Goal: Information Seeking & Learning: Learn about a topic

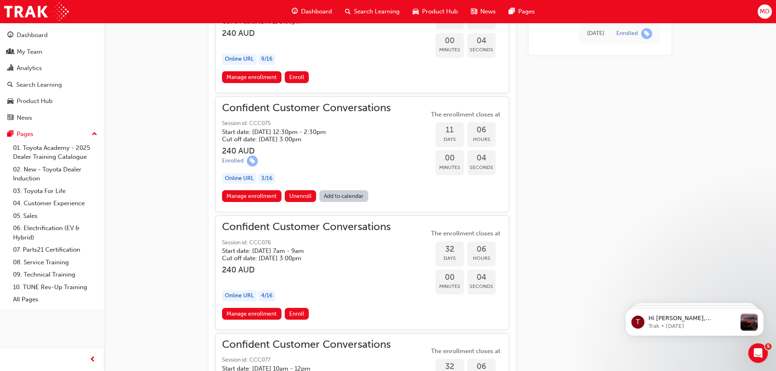
scroll to position [801, 0]
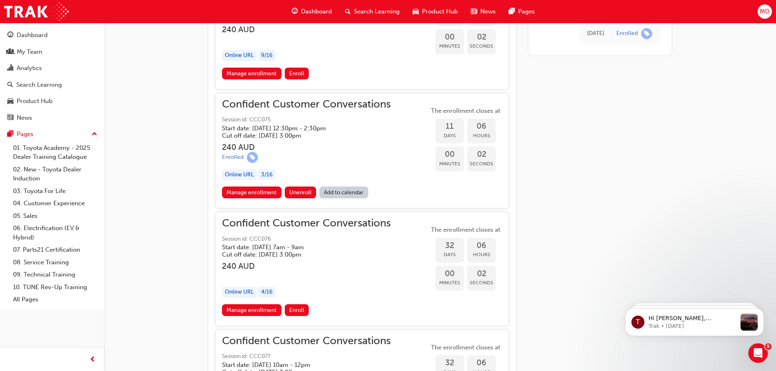
click at [348, 191] on link "Add to calendar" at bounding box center [343, 192] width 49 height 12
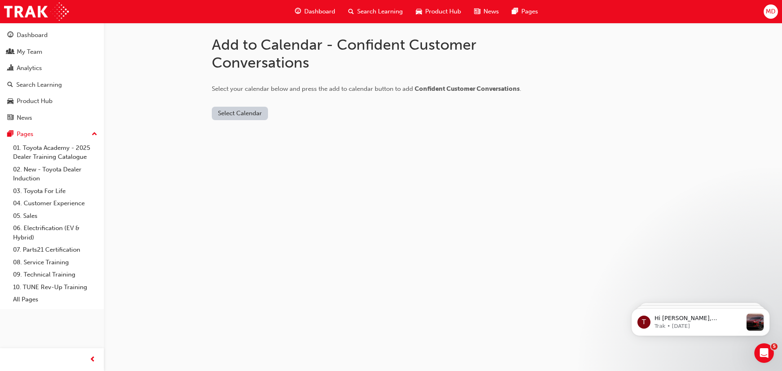
click at [228, 112] on button "Select Calendar" at bounding box center [240, 113] width 56 height 13
click at [242, 147] on div "Office 365" at bounding box center [230, 148] width 29 height 9
click at [292, 114] on button "Add to Calendar" at bounding box center [289, 113] width 58 height 13
click at [368, 208] on div "Add to Calendar - Confident Customer Conversations Select your calendar below a…" at bounding box center [391, 185] width 782 height 371
click at [307, 114] on button "Add to Calendar" at bounding box center [289, 113] width 58 height 13
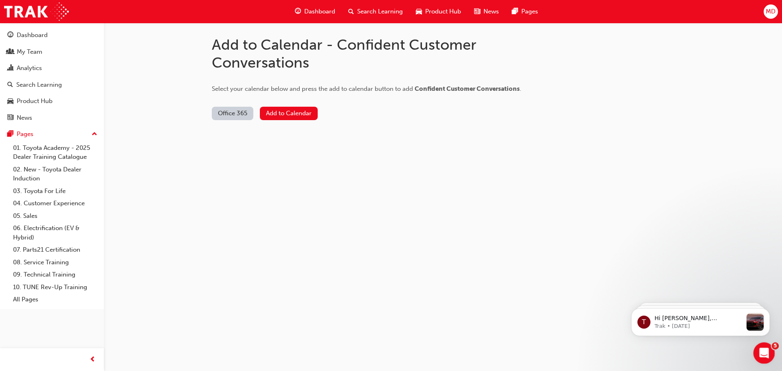
click at [766, 358] on div "Open Intercom Messenger" at bounding box center [762, 351] width 27 height 27
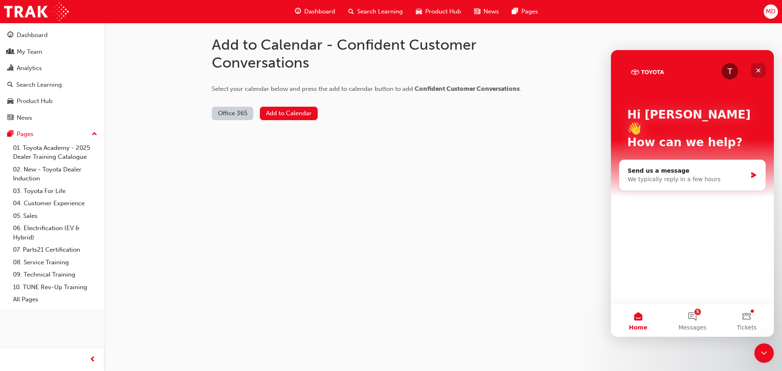
click at [756, 70] on icon "Close" at bounding box center [758, 70] width 7 height 7
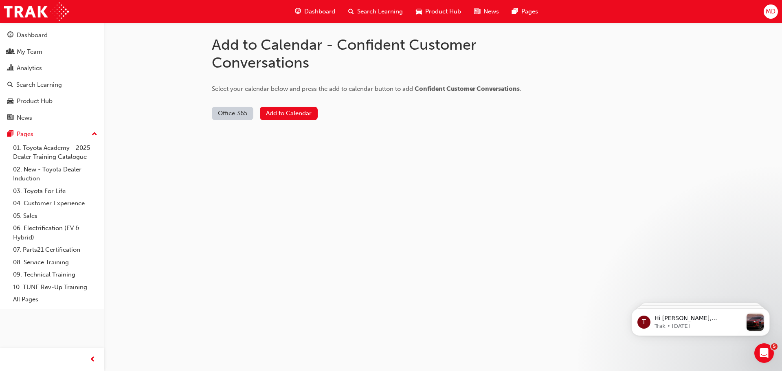
drag, startPoint x: 322, startPoint y: 279, endPoint x: 352, endPoint y: 199, distance: 85.7
click at [322, 279] on div "Add to Calendar - Confident Customer Conversations Select your calendar below a…" at bounding box center [391, 185] width 782 height 371
click at [319, 7] on div "Dashboard" at bounding box center [314, 11] width 53 height 17
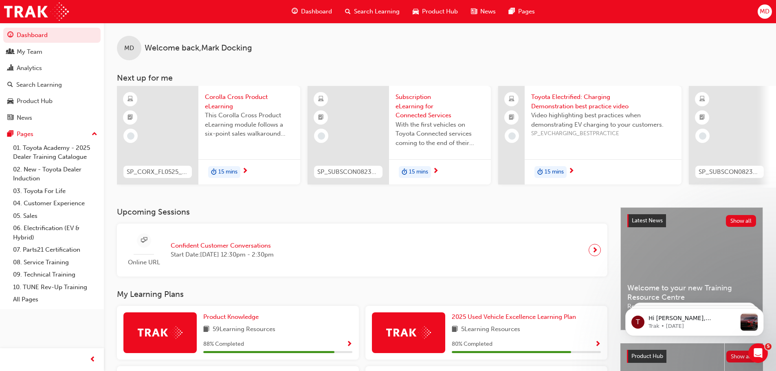
click at [249, 245] on span "Confident Customer Conversations" at bounding box center [222, 245] width 103 height 9
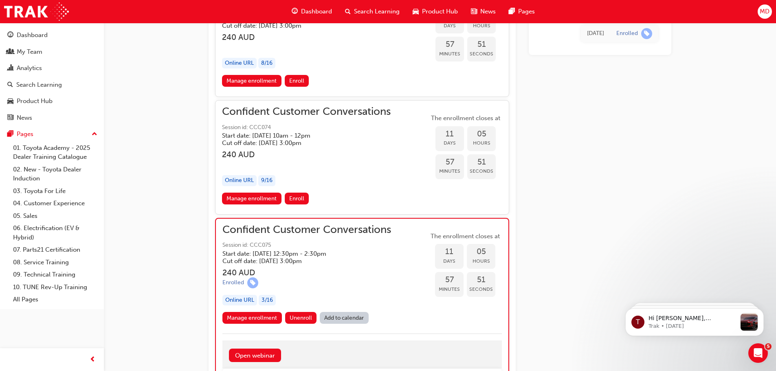
scroll to position [700, 0]
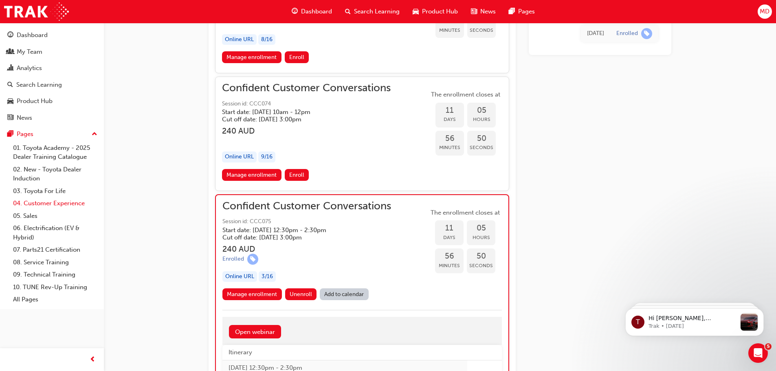
click at [44, 206] on link "04. Customer Experience" at bounding box center [55, 203] width 91 height 13
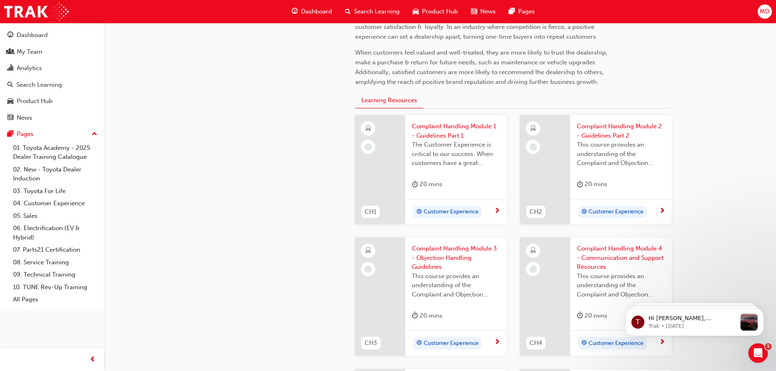
scroll to position [244, 0]
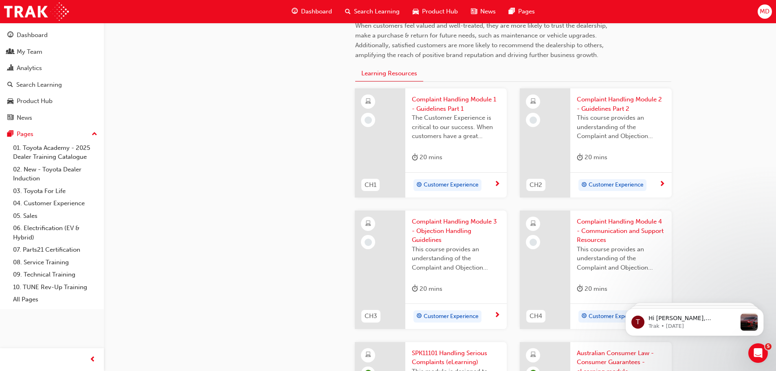
click at [434, 107] on span "Complaint Handling Module 1 - Guidelines Part 1" at bounding box center [456, 104] width 88 height 18
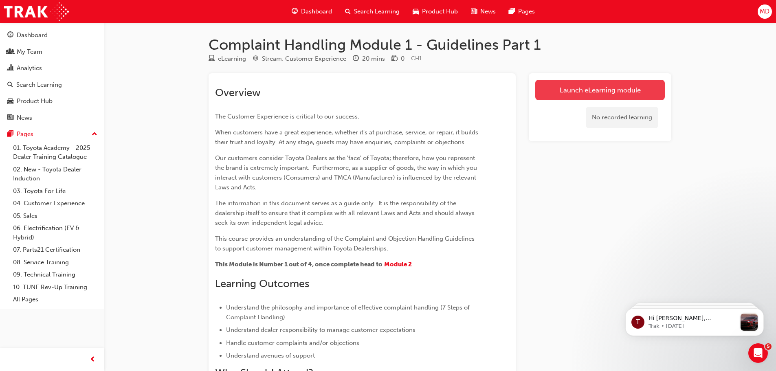
click at [616, 86] on link "Launch eLearning module" at bounding box center [599, 90] width 129 height 20
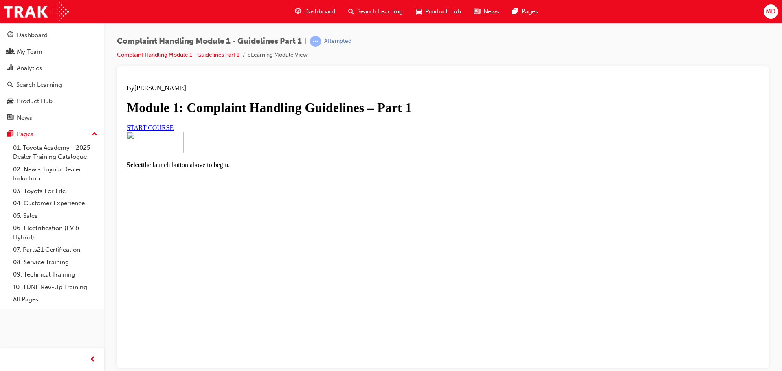
click at [173, 131] on span "START COURSE" at bounding box center [150, 127] width 47 height 7
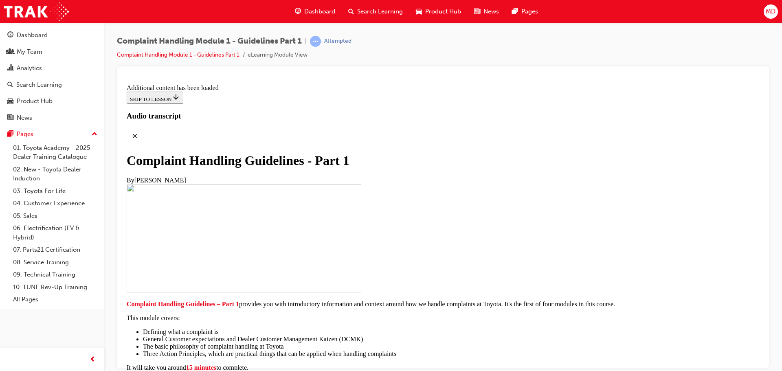
scroll to position [580, 0]
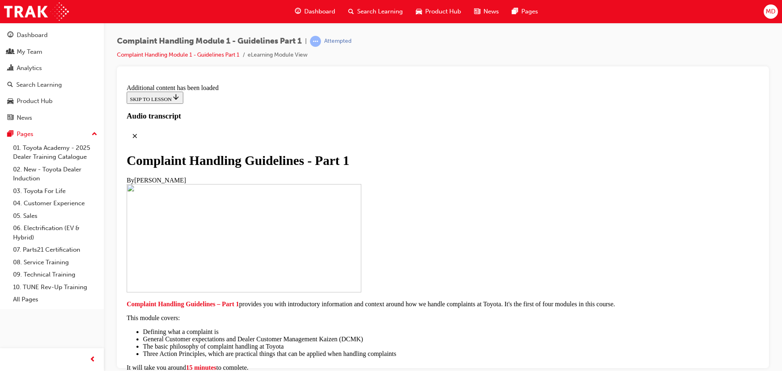
drag, startPoint x: 568, startPoint y: 270, endPoint x: 578, endPoint y: 278, distance: 13.0
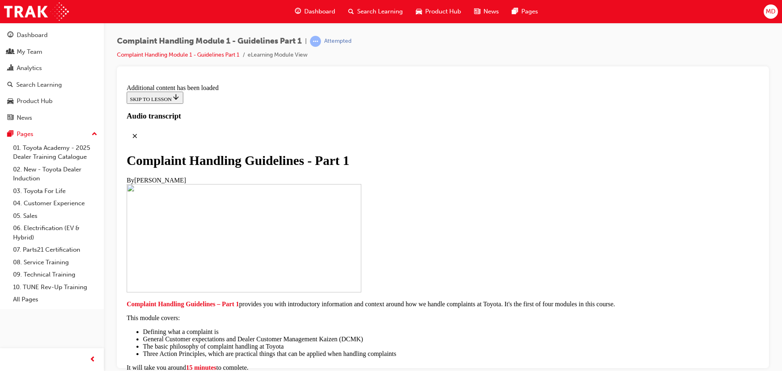
scroll to position [1900, 0]
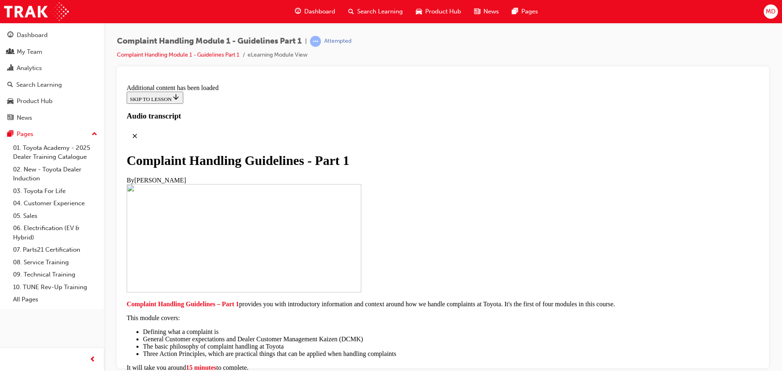
scroll to position [3231, 0]
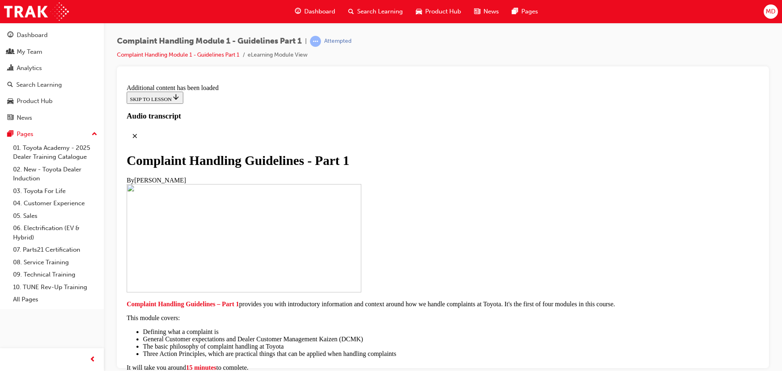
drag, startPoint x: 570, startPoint y: 240, endPoint x: 565, endPoint y: 235, distance: 7.2
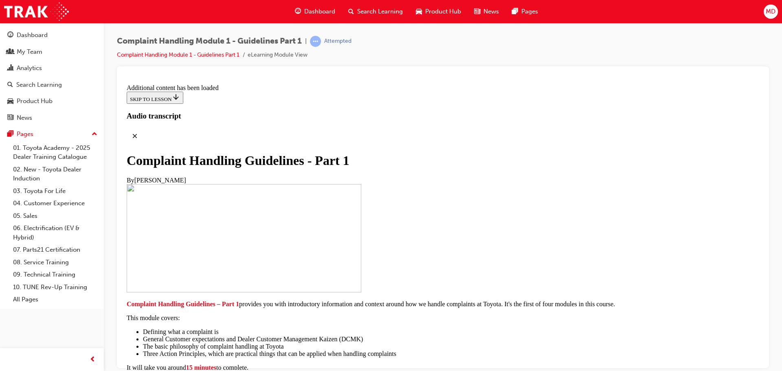
drag, startPoint x: 551, startPoint y: 255, endPoint x: 543, endPoint y: 261, distance: 10.3
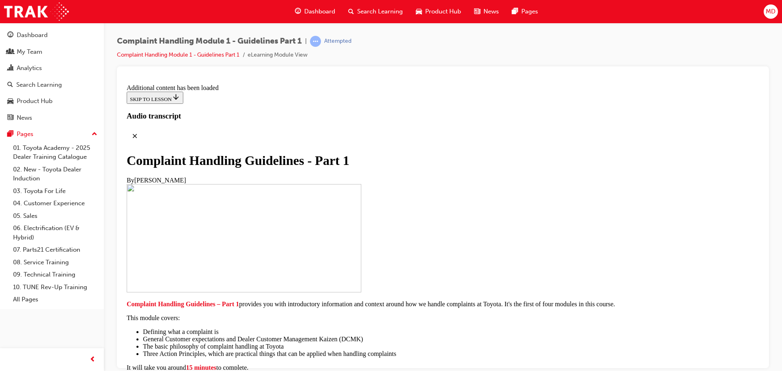
scroll to position [3923, 0]
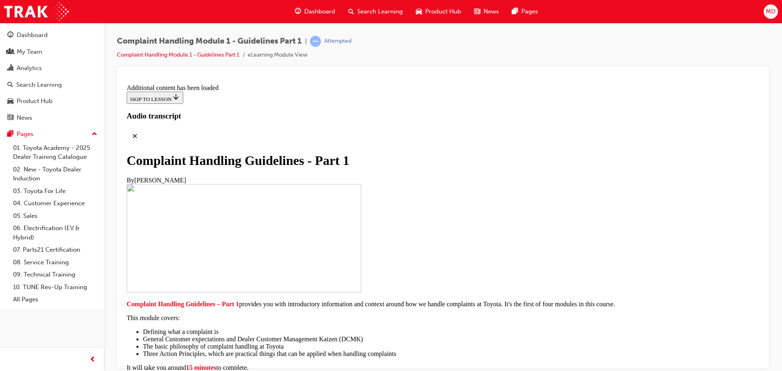
radio input "true"
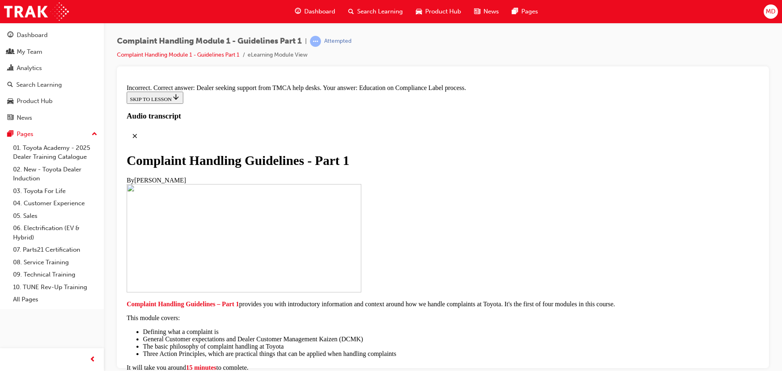
radio input "true"
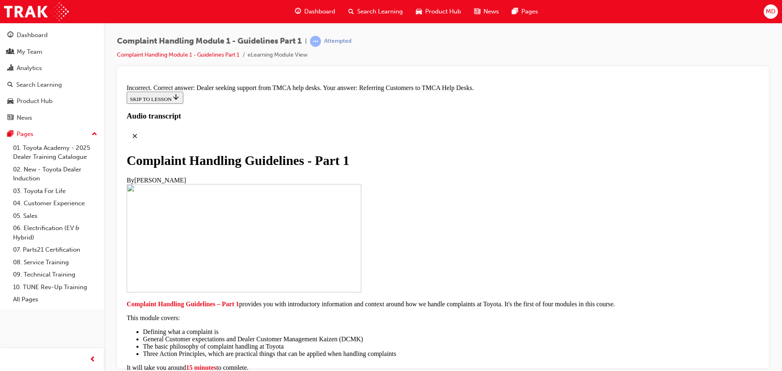
radio input "true"
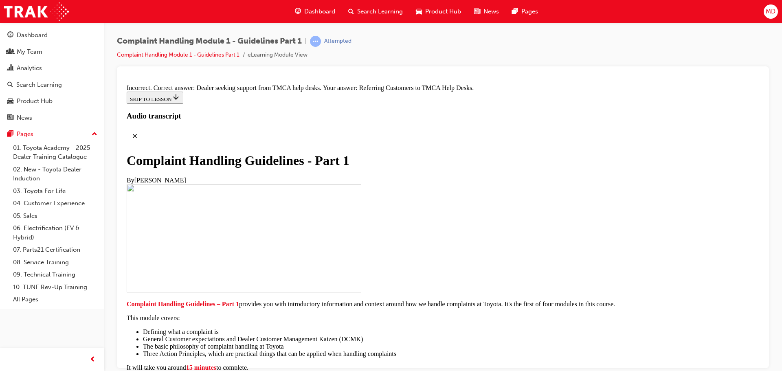
scroll to position [5336, 0]
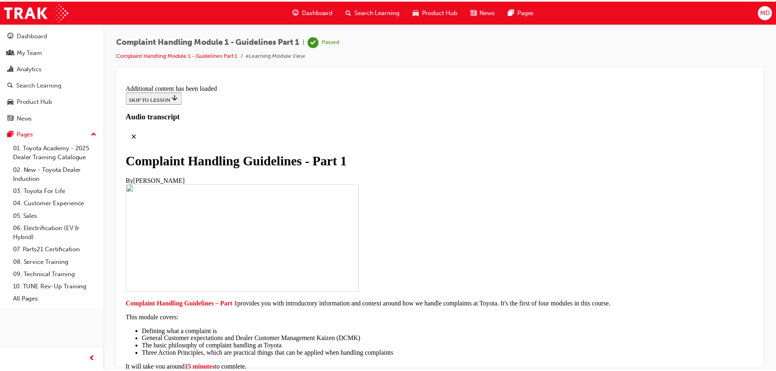
scroll to position [5746, 0]
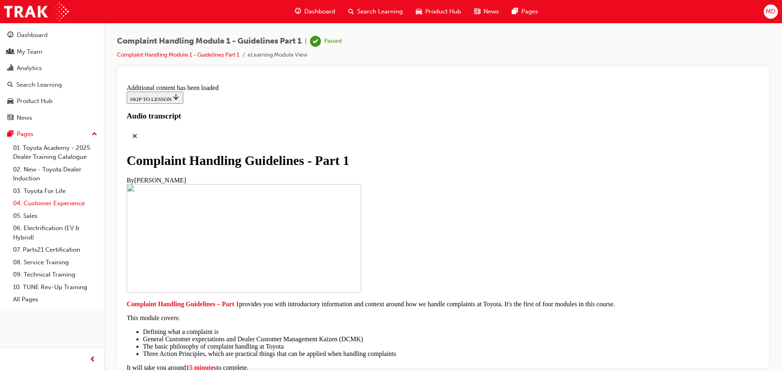
click at [40, 203] on link "04. Customer Experience" at bounding box center [55, 203] width 91 height 13
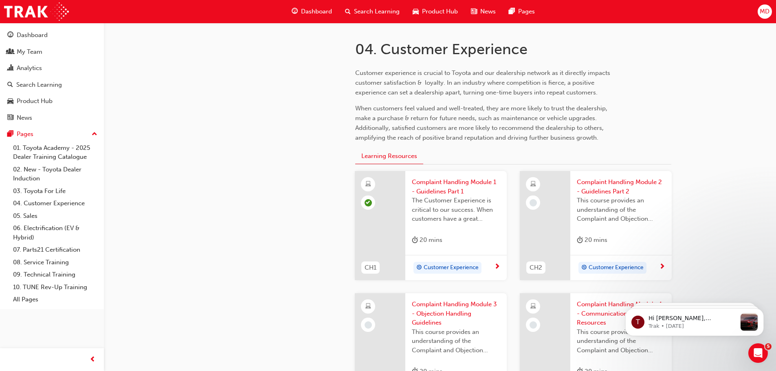
scroll to position [163, 0]
click at [629, 182] on span "Complaint Handling Module 2 - Guidelines Part 2" at bounding box center [620, 185] width 88 height 18
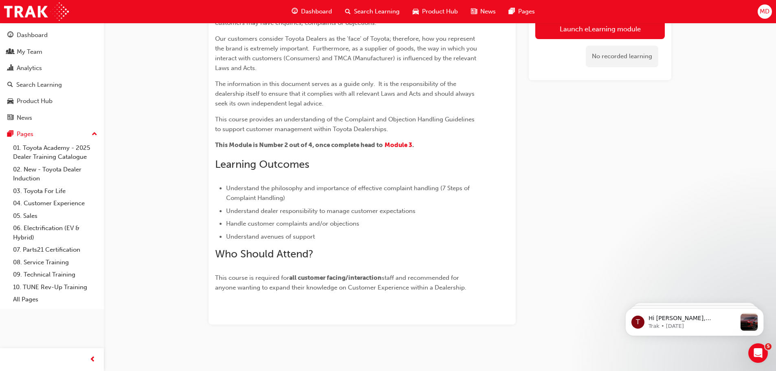
scroll to position [40, 0]
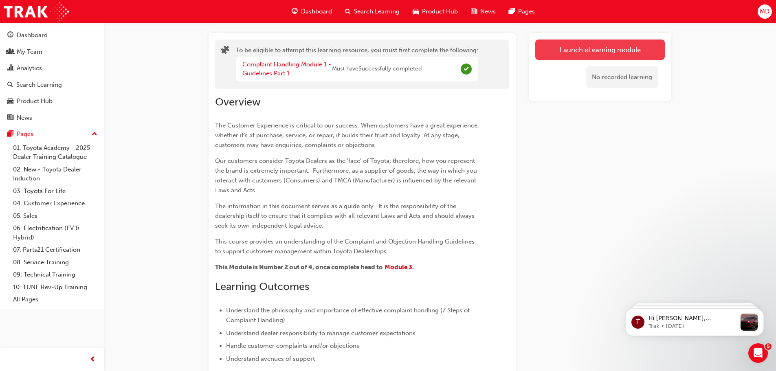
click at [589, 55] on button "Launch eLearning module" at bounding box center [599, 49] width 129 height 20
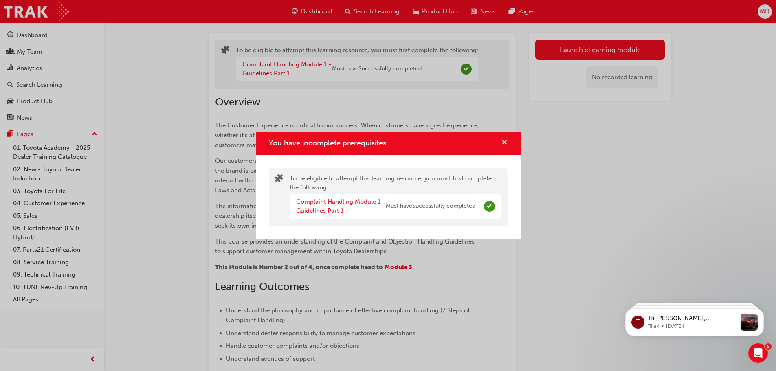
click at [506, 140] on span "cross-icon" at bounding box center [504, 143] width 6 height 7
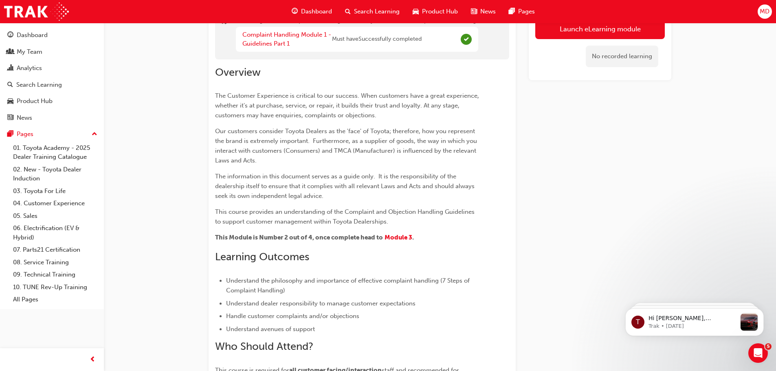
scroll to position [0, 0]
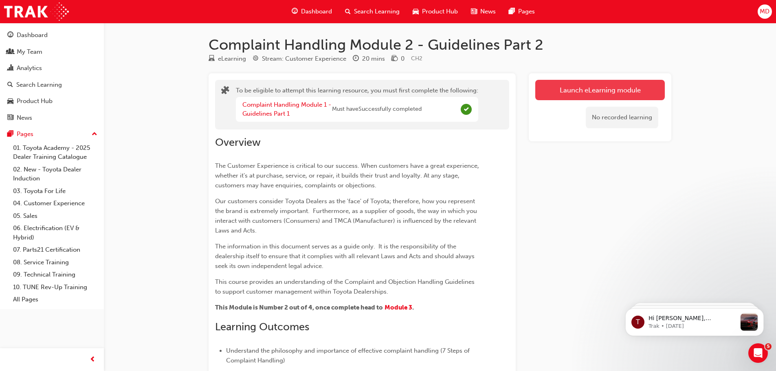
click at [599, 85] on button "Launch eLearning module" at bounding box center [599, 90] width 129 height 20
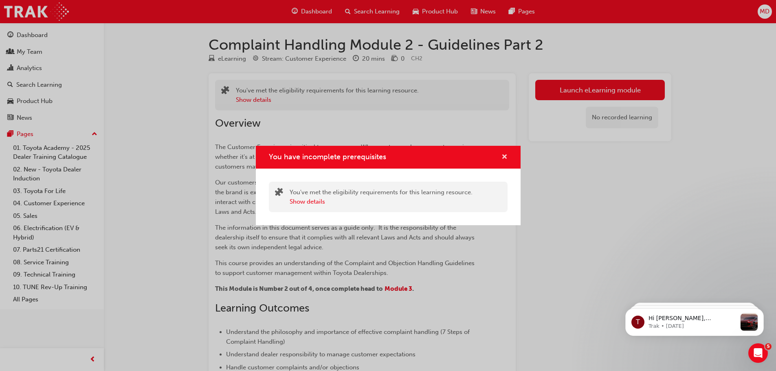
click at [502, 154] on span "cross-icon" at bounding box center [504, 157] width 6 height 7
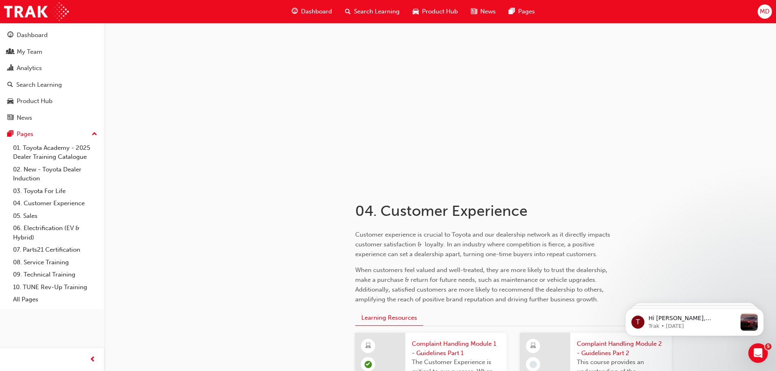
scroll to position [163, 0]
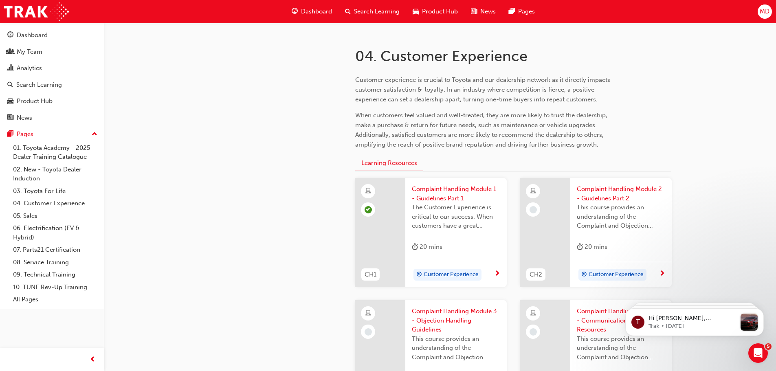
scroll to position [204, 0]
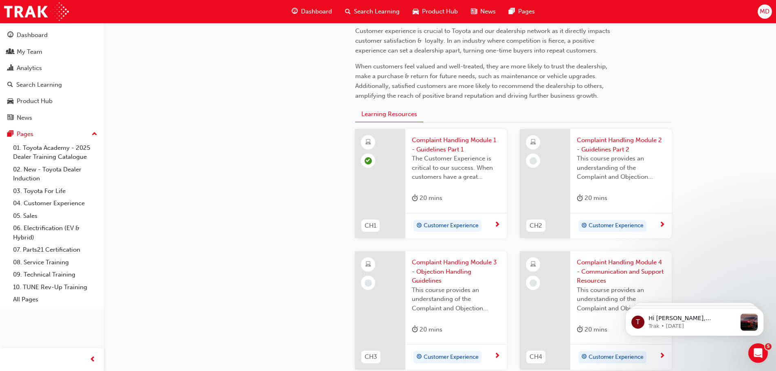
click at [651, 223] on div "Customer Experience" at bounding box center [617, 226] width 82 height 12
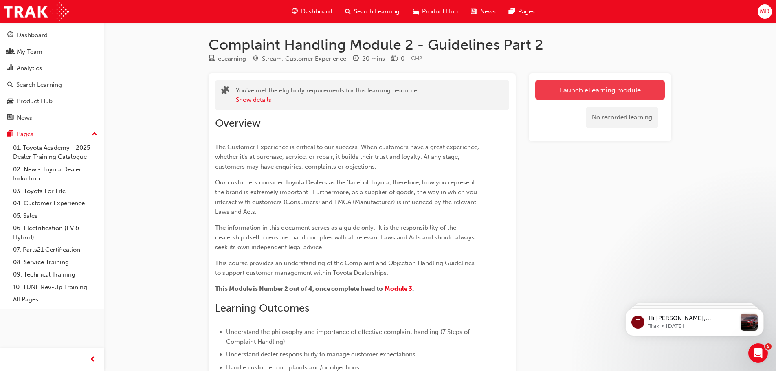
click at [544, 92] on link "Launch eLearning module" at bounding box center [599, 90] width 129 height 20
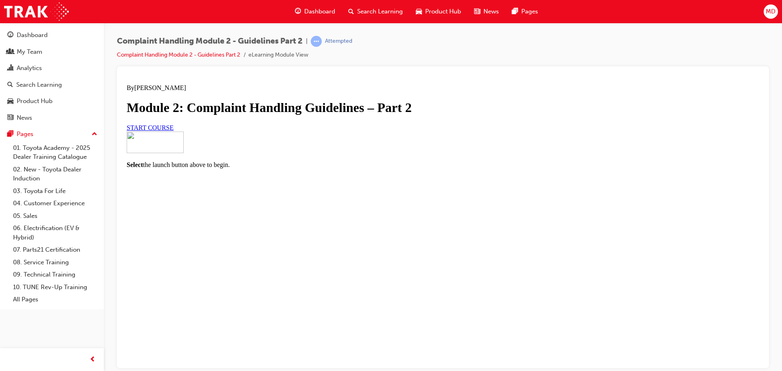
click at [173, 131] on link "START COURSE" at bounding box center [150, 127] width 47 height 7
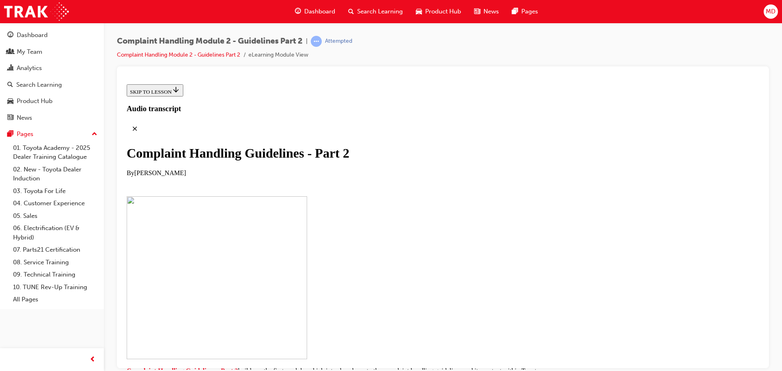
scroll to position [170, 0]
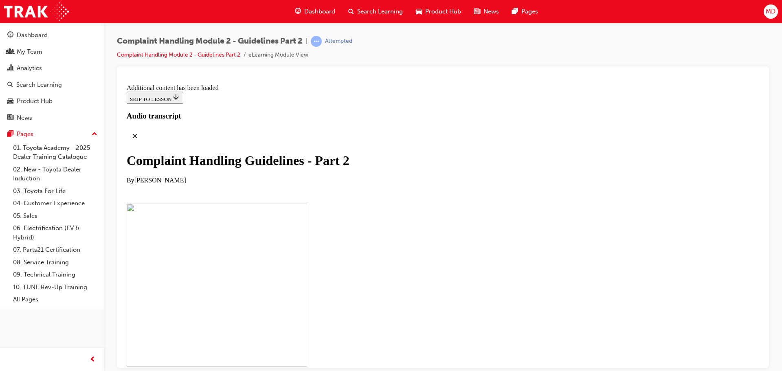
drag, startPoint x: 579, startPoint y: 141, endPoint x: 576, endPoint y: 145, distance: 4.6
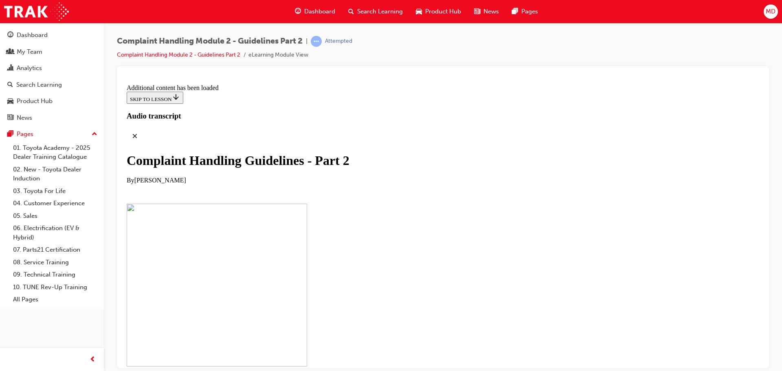
checkbox input "true"
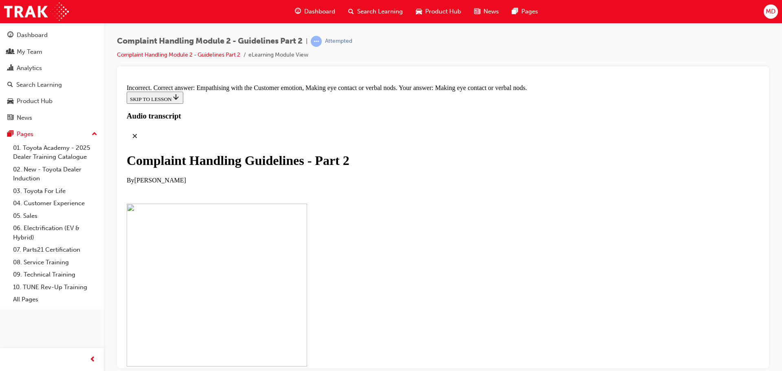
checkbox input "true"
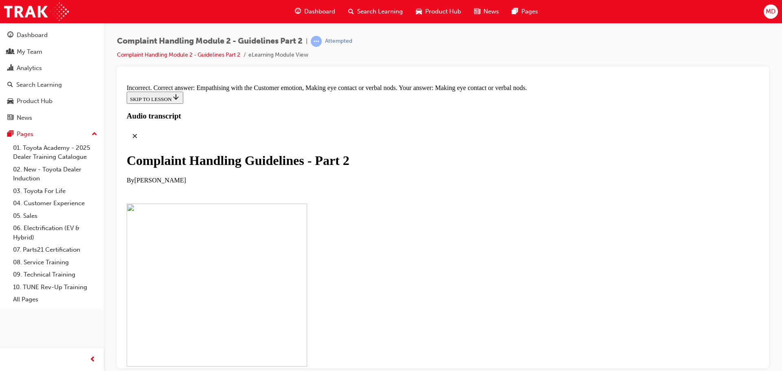
checkbox input "false"
drag, startPoint x: 334, startPoint y: 145, endPoint x: 382, endPoint y: 147, distance: 47.7
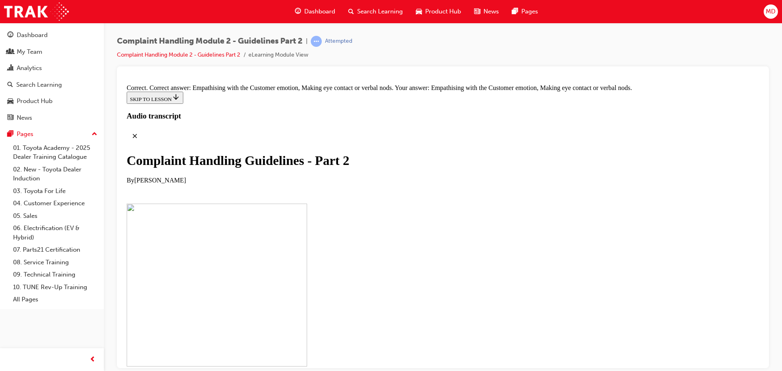
drag, startPoint x: 393, startPoint y: 147, endPoint x: 399, endPoint y: 320, distance: 172.7
drag, startPoint x: 390, startPoint y: 270, endPoint x: 400, endPoint y: 188, distance: 82.4
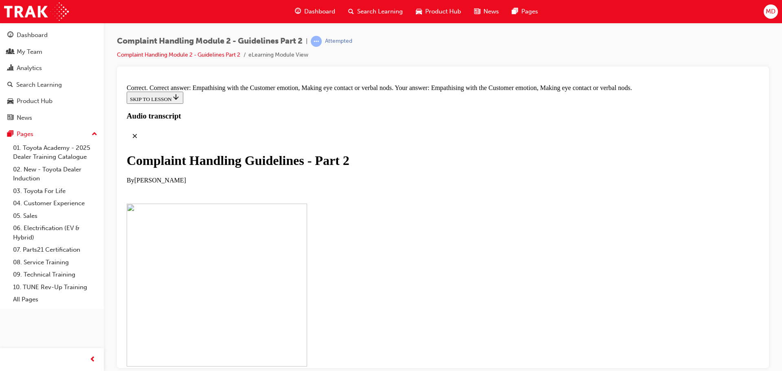
drag, startPoint x: 393, startPoint y: 151, endPoint x: 394, endPoint y: 324, distance: 172.6
drag, startPoint x: 394, startPoint y: 239, endPoint x: 401, endPoint y: 198, distance: 41.2
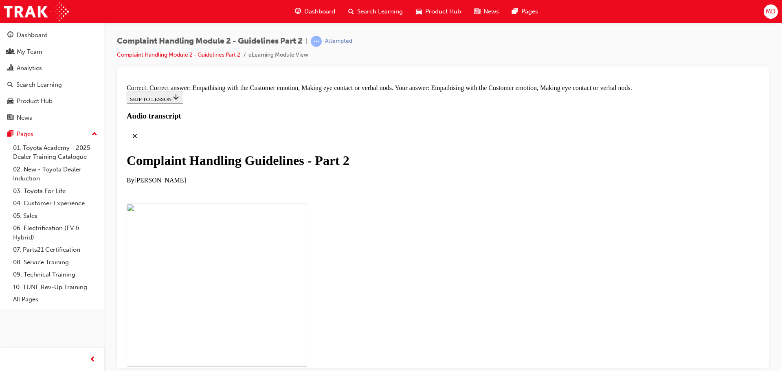
drag, startPoint x: 390, startPoint y: 148, endPoint x: 385, endPoint y: 320, distance: 171.9
drag, startPoint x: 359, startPoint y: 319, endPoint x: 382, endPoint y: 138, distance: 182.7
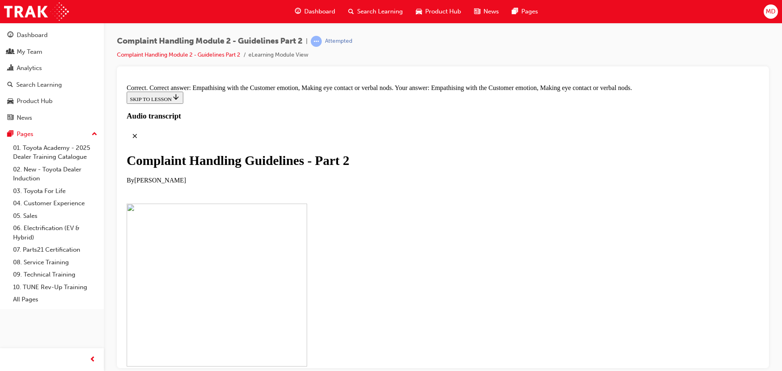
drag, startPoint x: 346, startPoint y: 196, endPoint x: 397, endPoint y: 196, distance: 51.3
drag, startPoint x: 361, startPoint y: 279, endPoint x: 393, endPoint y: 231, distance: 57.5
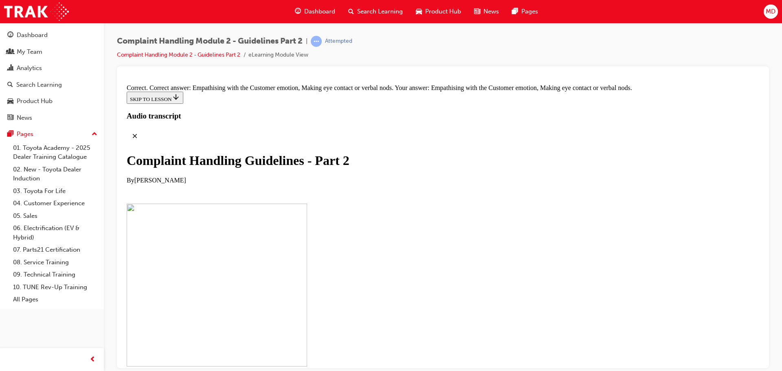
drag, startPoint x: 356, startPoint y: 276, endPoint x: 391, endPoint y: 277, distance: 34.6
drag, startPoint x: 360, startPoint y: 316, endPoint x: 398, endPoint y: 316, distance: 38.3
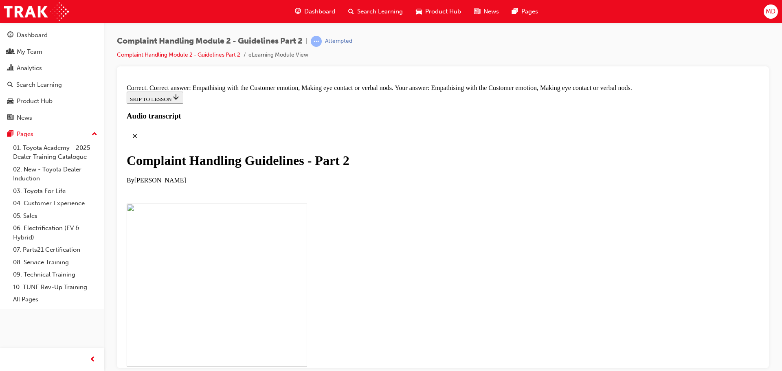
drag, startPoint x: 380, startPoint y: 318, endPoint x: 407, endPoint y: 317, distance: 26.5
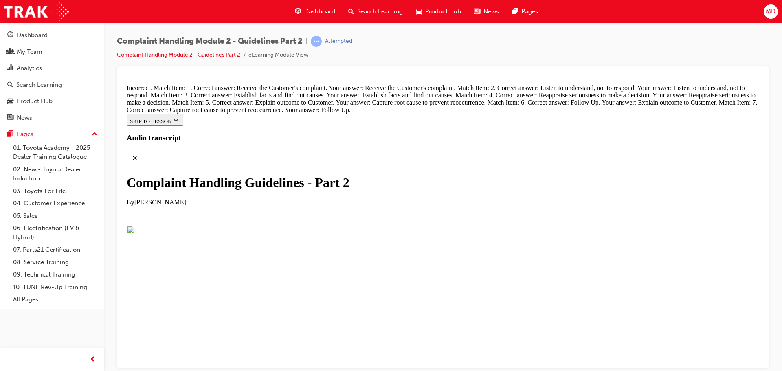
scroll to position [5773, 0]
drag, startPoint x: 340, startPoint y: 322, endPoint x: 378, endPoint y: 321, distance: 37.5
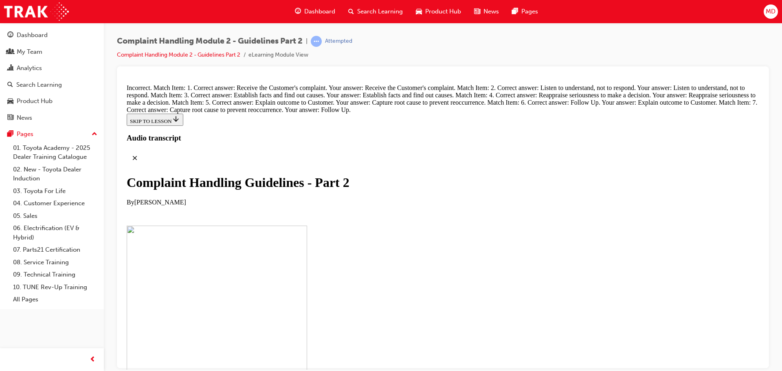
scroll to position [5569, 0]
drag, startPoint x: 380, startPoint y: 184, endPoint x: 398, endPoint y: 161, distance: 29.3
drag, startPoint x: 397, startPoint y: 240, endPoint x: 422, endPoint y: 100, distance: 141.8
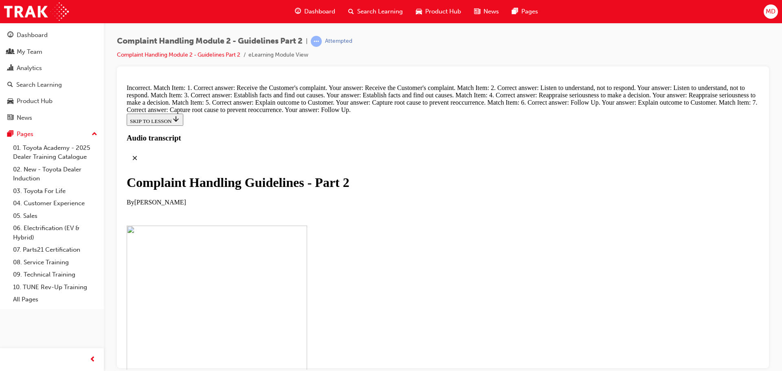
drag, startPoint x: 375, startPoint y: 335, endPoint x: 405, endPoint y: 197, distance: 141.3
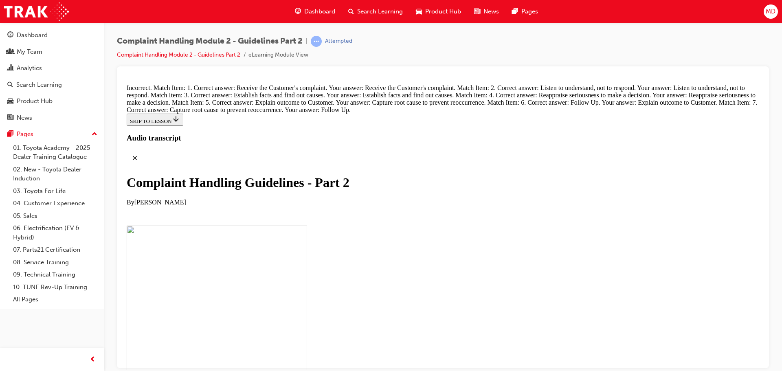
drag, startPoint x: 347, startPoint y: 257, endPoint x: 394, endPoint y: 210, distance: 66.8
drag, startPoint x: 357, startPoint y: 251, endPoint x: 401, endPoint y: 256, distance: 44.7
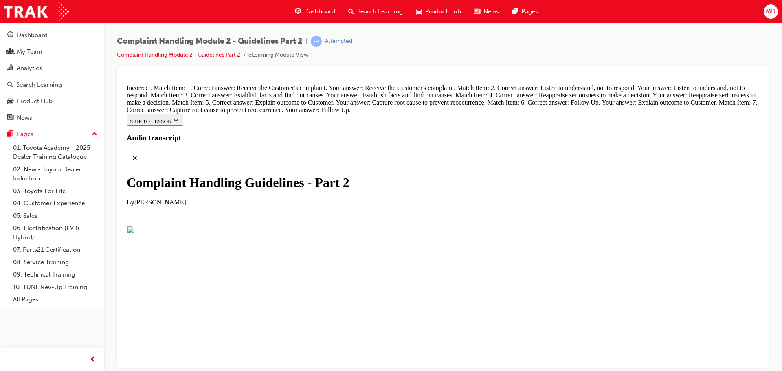
drag, startPoint x: 370, startPoint y: 252, endPoint x: 399, endPoint y: 253, distance: 28.5
drag, startPoint x: 393, startPoint y: 255, endPoint x: 396, endPoint y: 174, distance: 81.5
drag, startPoint x: 364, startPoint y: 250, endPoint x: 383, endPoint y: 209, distance: 44.8
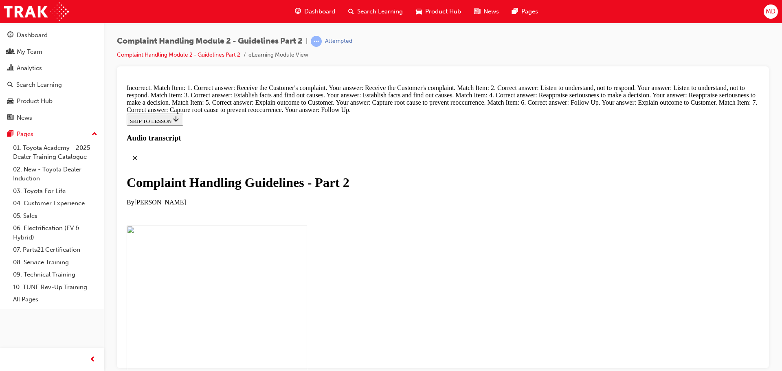
drag, startPoint x: 367, startPoint y: 254, endPoint x: 374, endPoint y: 253, distance: 6.9
drag, startPoint x: 385, startPoint y: 306, endPoint x: 392, endPoint y: 265, distance: 41.2
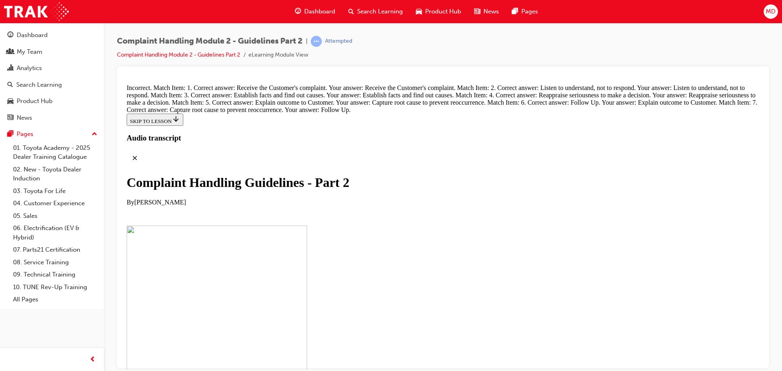
drag, startPoint x: 374, startPoint y: 283, endPoint x: 415, endPoint y: 294, distance: 42.3
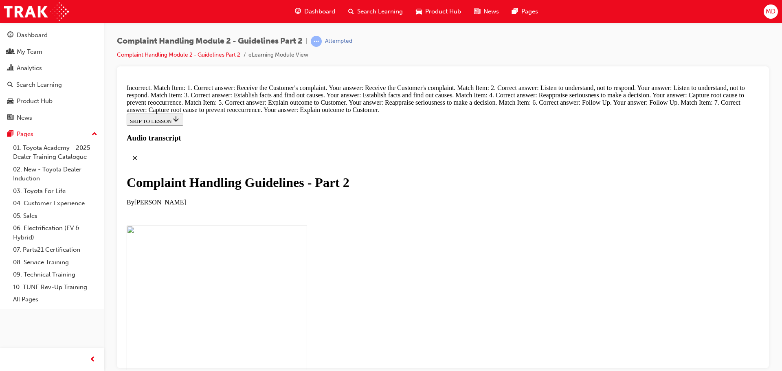
radio input "true"
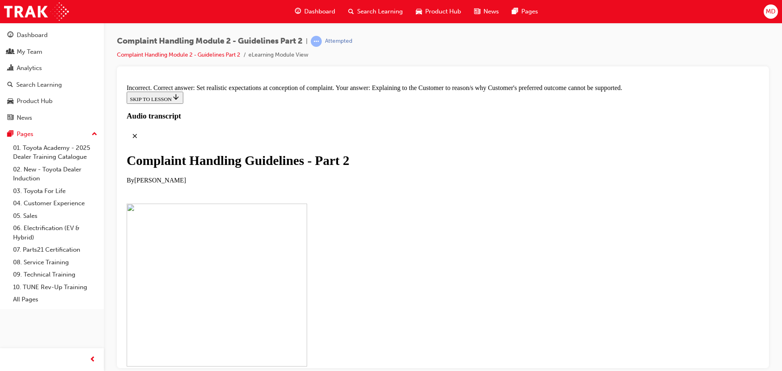
radio input "true"
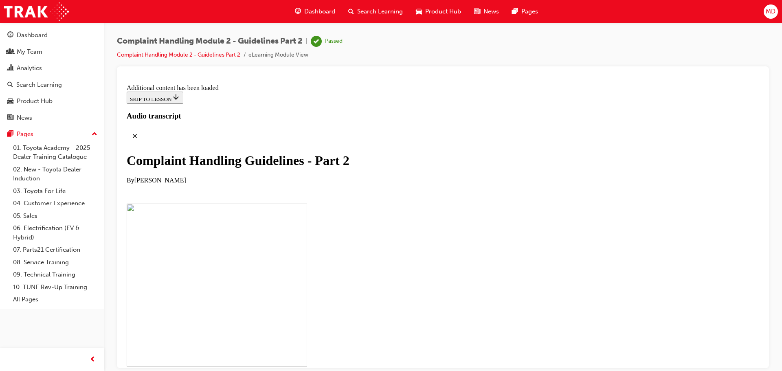
scroll to position [6230, 0]
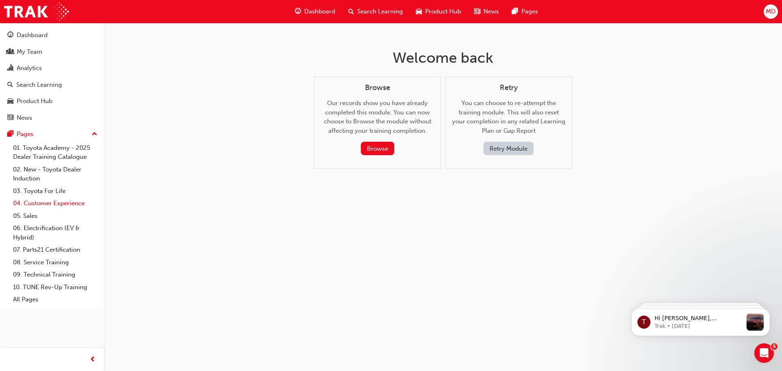
click at [52, 204] on link "04. Customer Experience" at bounding box center [55, 203] width 91 height 13
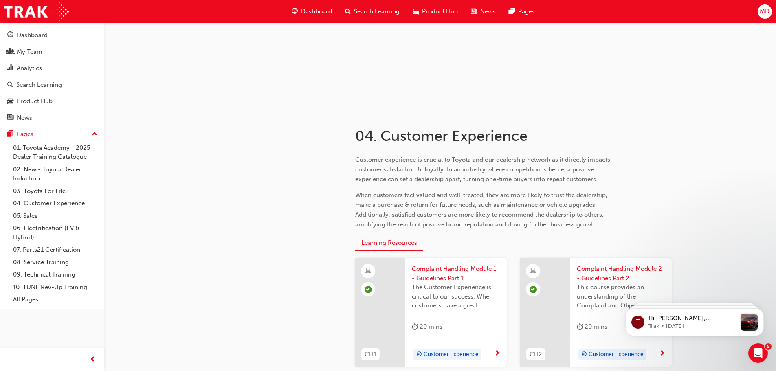
scroll to position [244, 0]
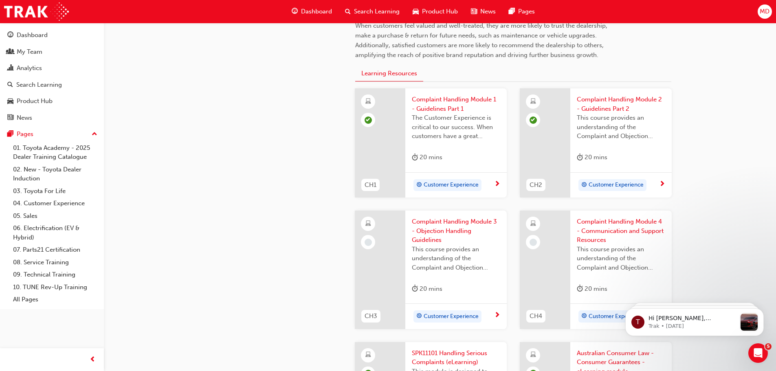
click at [440, 225] on span "Complaint Handling Module 3 - Objection Handling Guidelines" at bounding box center [456, 231] width 88 height 28
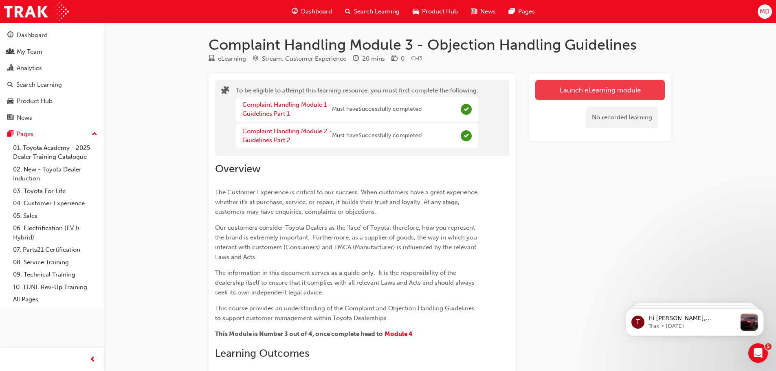
click at [644, 81] on button "Launch eLearning module" at bounding box center [599, 90] width 129 height 20
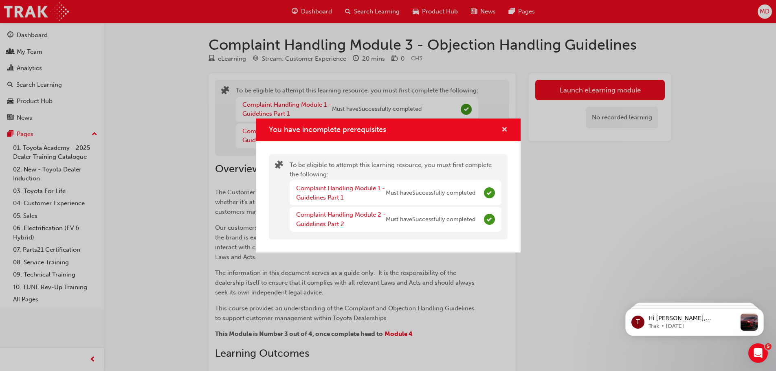
click at [505, 128] on span "cross-icon" at bounding box center [504, 130] width 6 height 7
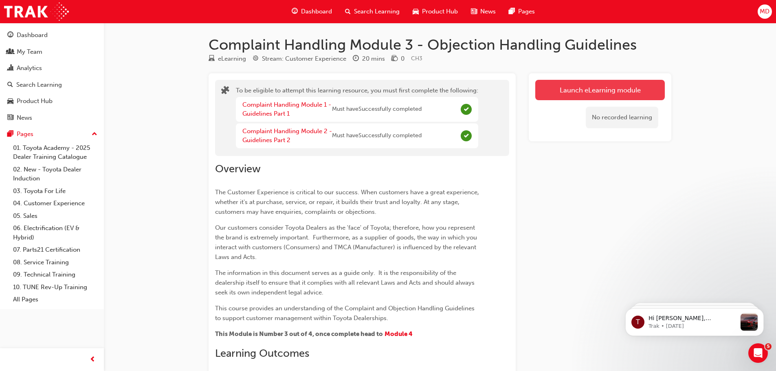
click at [614, 93] on button "Launch eLearning module" at bounding box center [599, 90] width 129 height 20
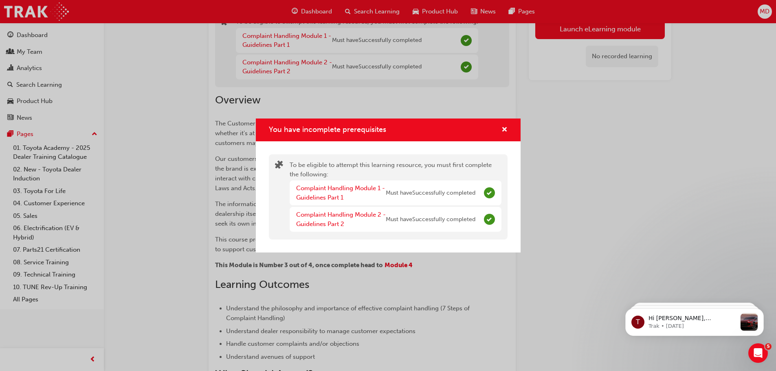
scroll to position [189, 0]
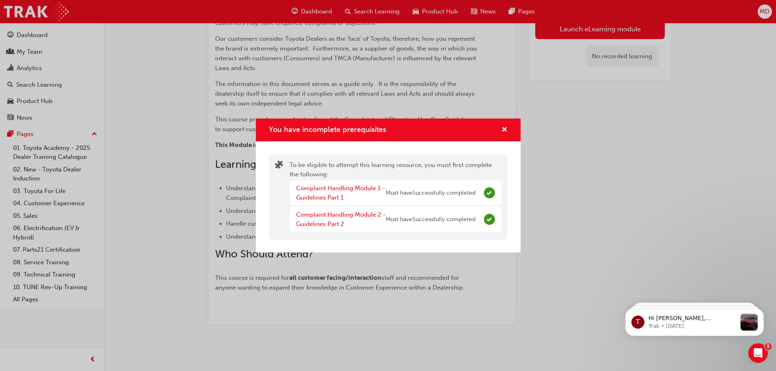
click at [498, 127] on div "You have incomplete prerequisites" at bounding box center [501, 130] width 13 height 10
click at [503, 127] on span "cross-icon" at bounding box center [504, 130] width 6 height 7
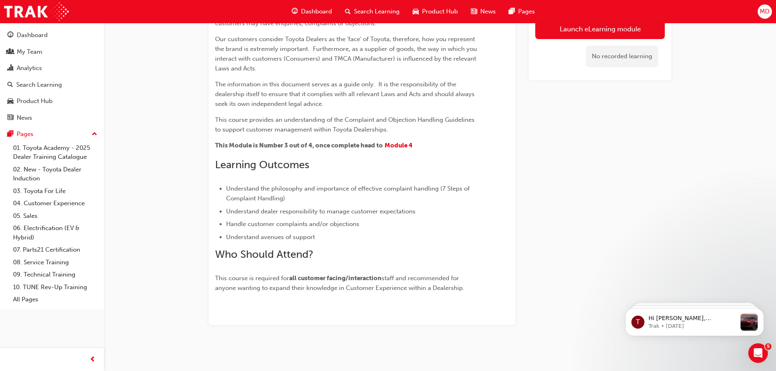
scroll to position [67, 0]
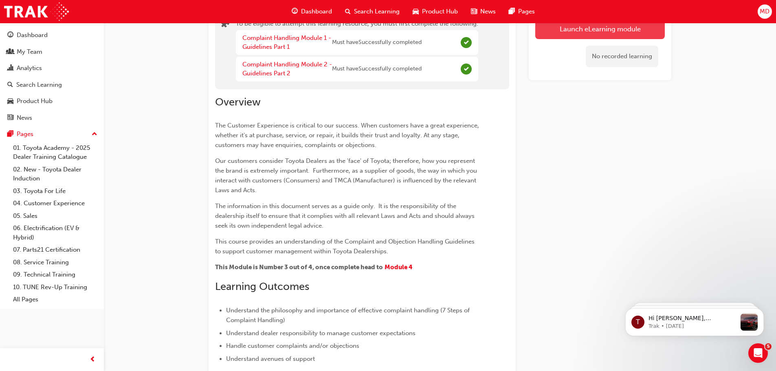
click at [614, 34] on button "Launch eLearning module" at bounding box center [599, 29] width 129 height 20
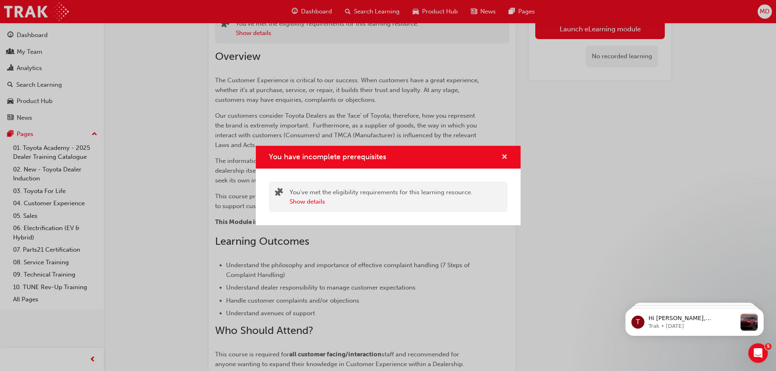
click at [504, 157] on span "cross-icon" at bounding box center [504, 157] width 6 height 7
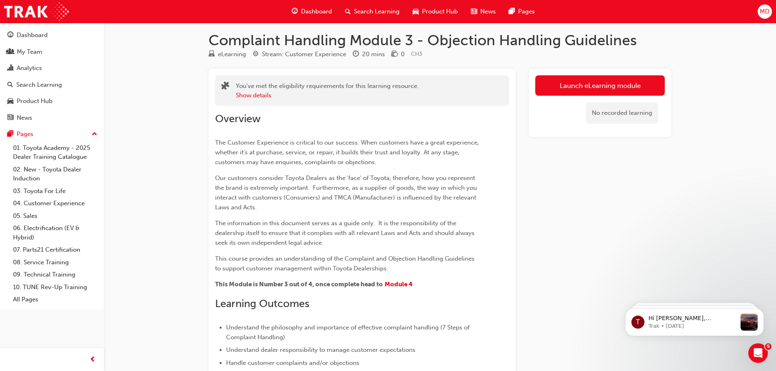
scroll to position [0, 0]
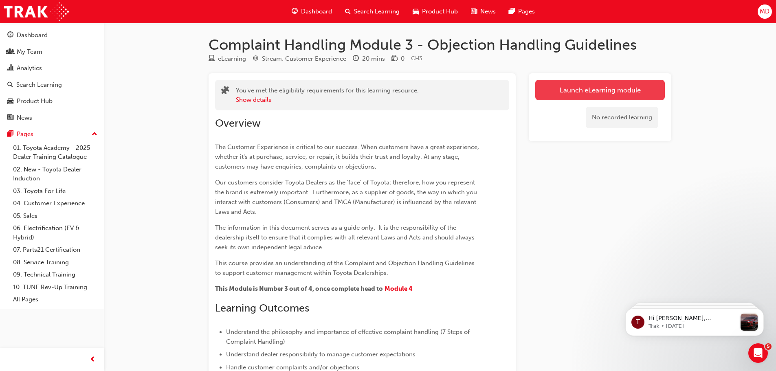
click at [579, 98] on link "Launch eLearning module" at bounding box center [599, 90] width 129 height 20
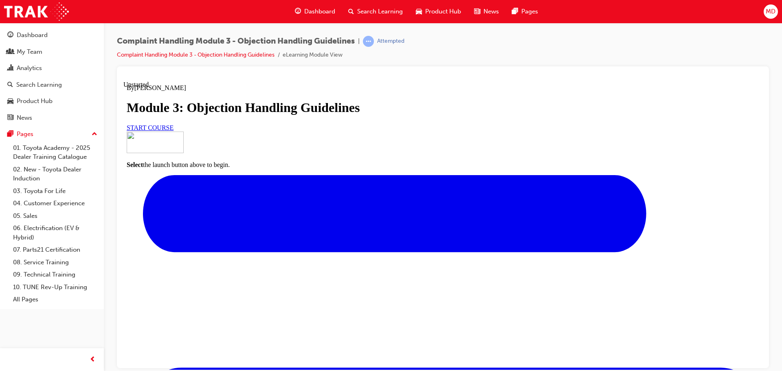
click at [173, 131] on link "START COURSE" at bounding box center [150, 127] width 47 height 7
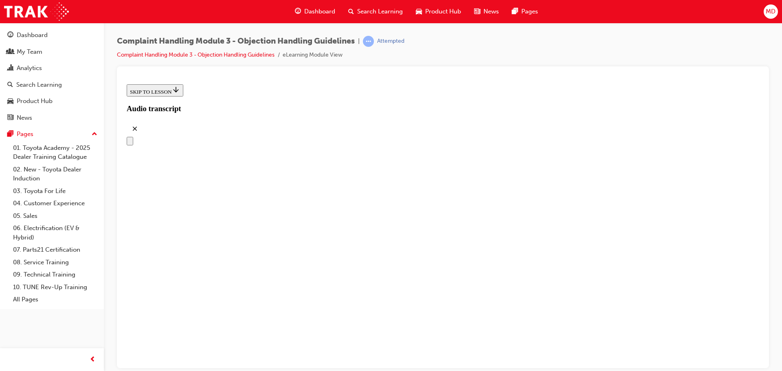
scroll to position [119, 0]
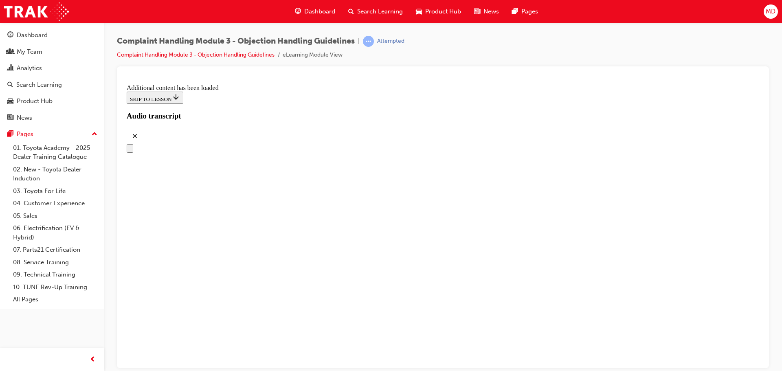
scroll to position [2428, 0]
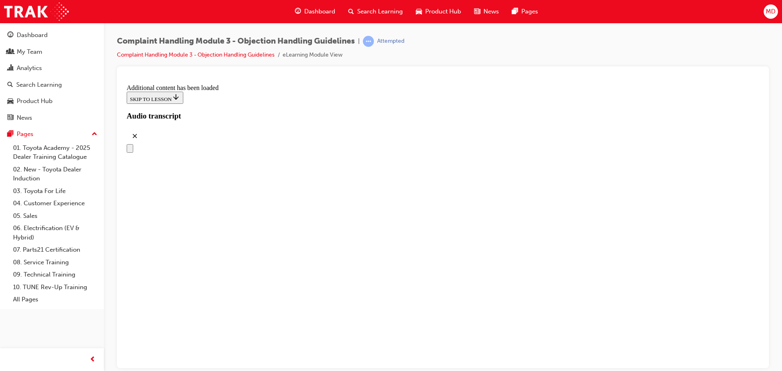
drag, startPoint x: 345, startPoint y: 171, endPoint x: 375, endPoint y: 130, distance: 49.8
drag, startPoint x: 391, startPoint y: 302, endPoint x: 423, endPoint y: 169, distance: 136.6
drag, startPoint x: 348, startPoint y: 218, endPoint x: 386, endPoint y: 216, distance: 38.7
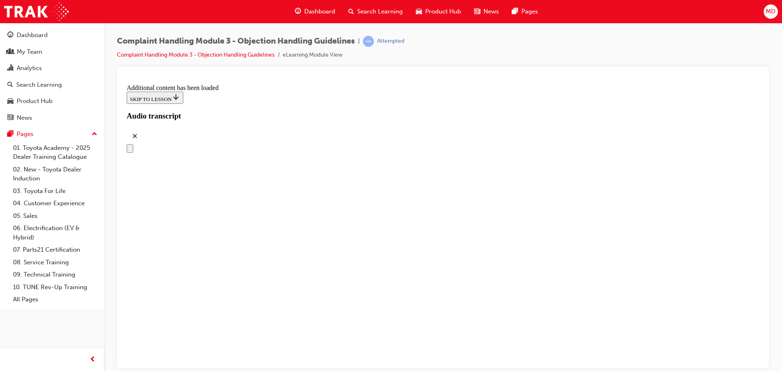
drag, startPoint x: 370, startPoint y: 261, endPoint x: 421, endPoint y: 253, distance: 51.1
drag, startPoint x: 400, startPoint y: 301, endPoint x: 426, endPoint y: 301, distance: 26.5
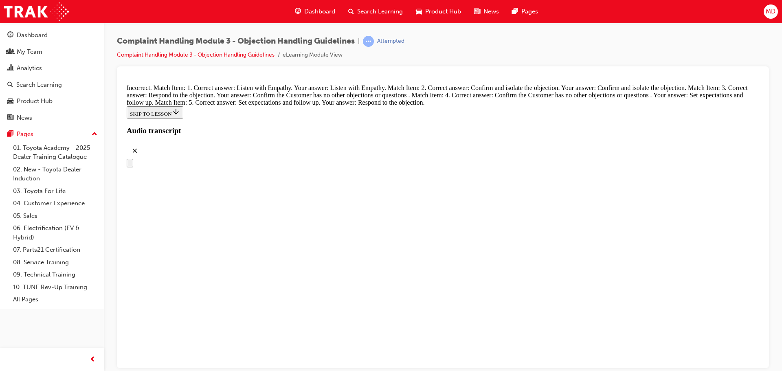
scroll to position [3193, 0]
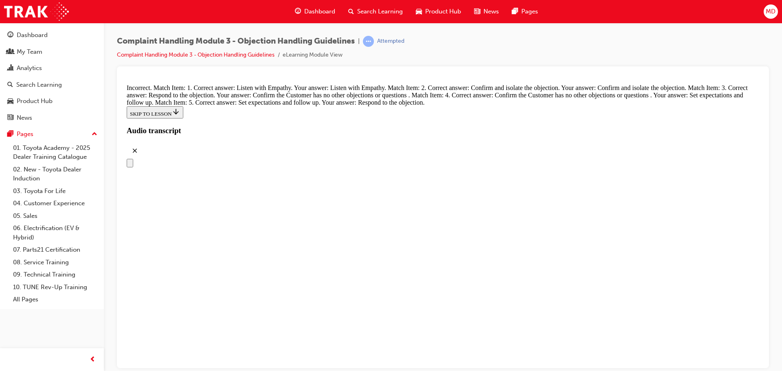
scroll to position [3144, 0]
drag, startPoint x: 356, startPoint y: 189, endPoint x: 361, endPoint y: 147, distance: 41.8
drag, startPoint x: 363, startPoint y: 308, endPoint x: 362, endPoint y: 191, distance: 117.7
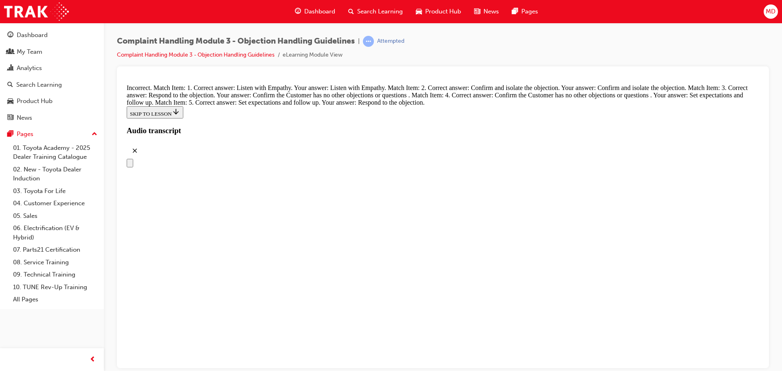
drag, startPoint x: 364, startPoint y: 189, endPoint x: 365, endPoint y: 146, distance: 43.2
drag, startPoint x: 359, startPoint y: 311, endPoint x: 353, endPoint y: 136, distance: 175.6
drag, startPoint x: 364, startPoint y: 146, endPoint x: 385, endPoint y: 195, distance: 53.5
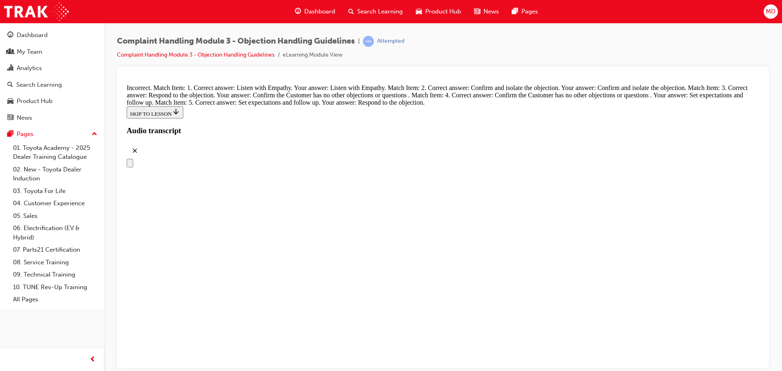
drag, startPoint x: 374, startPoint y: 147, endPoint x: 512, endPoint y: 199, distance: 147.7
drag, startPoint x: 356, startPoint y: 322, endPoint x: 396, endPoint y: 148, distance: 177.9
drag, startPoint x: 410, startPoint y: 233, endPoint x: 429, endPoint y: 185, distance: 51.6
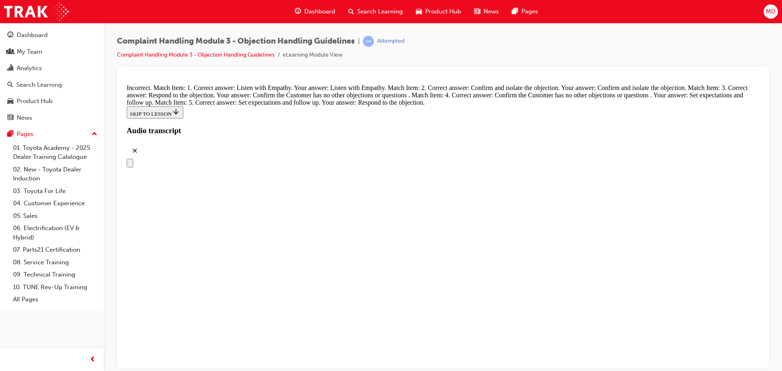
drag, startPoint x: 383, startPoint y: 280, endPoint x: 425, endPoint y: 238, distance: 59.6
drag, startPoint x: 393, startPoint y: 316, endPoint x: 439, endPoint y: 268, distance: 66.2
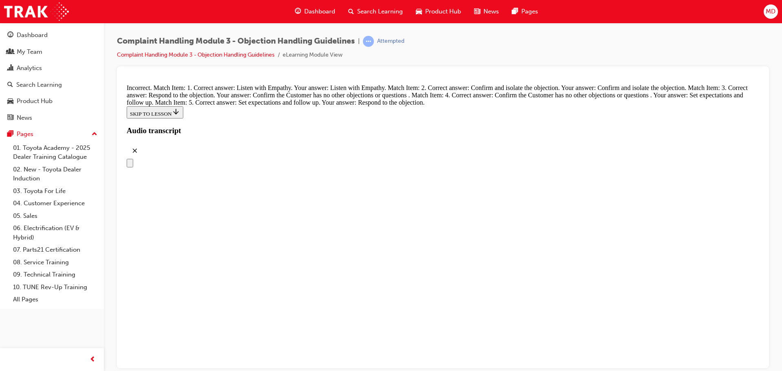
drag, startPoint x: 366, startPoint y: 316, endPoint x: 410, endPoint y: 309, distance: 45.3
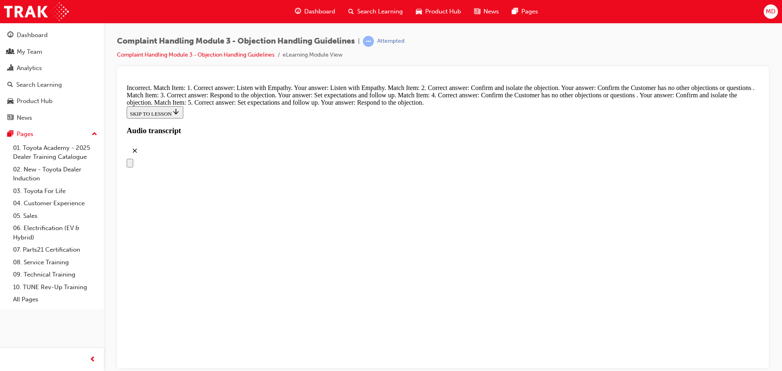
radio input "true"
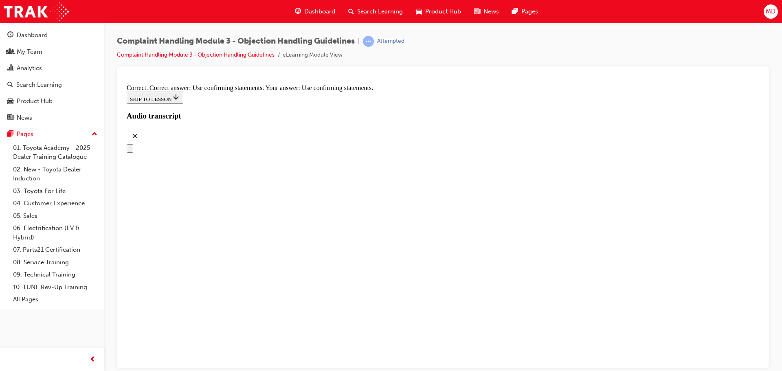
scroll to position [3885, 0]
radio input "true"
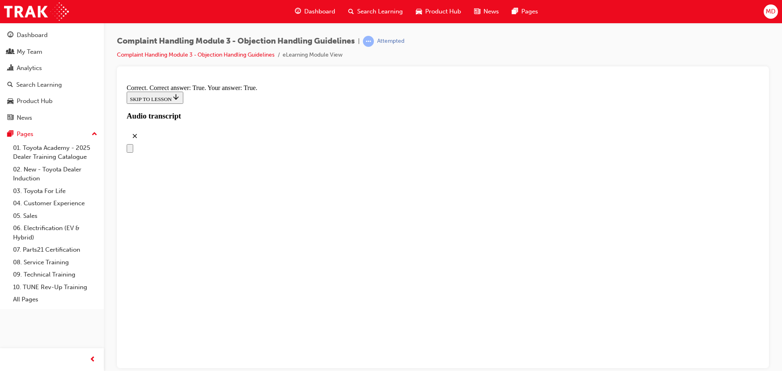
scroll to position [4170, 0]
checkbox input "true"
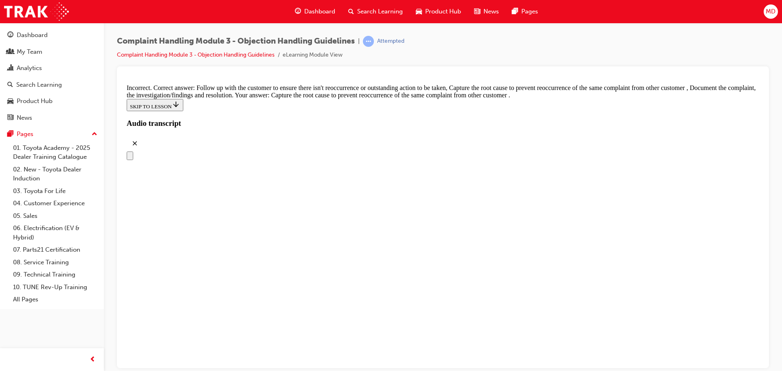
scroll to position [4252, 0]
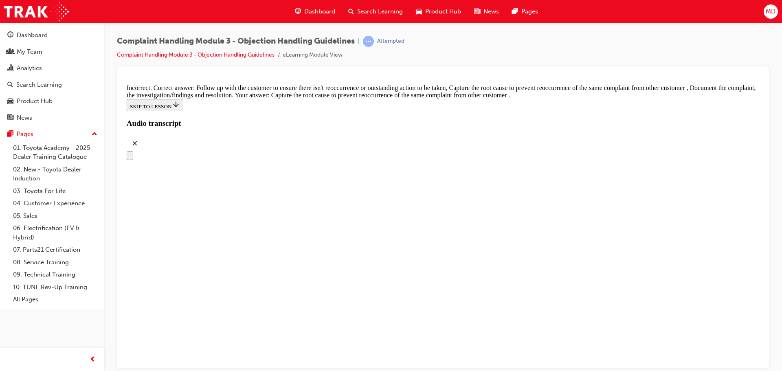
checkbox input "true"
checkbox input "false"
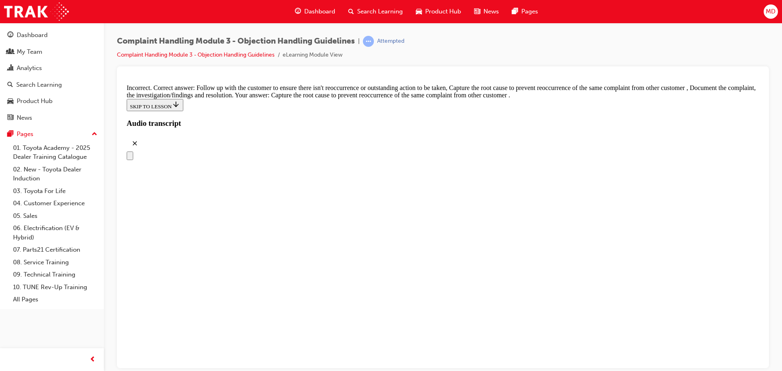
checkbox input "true"
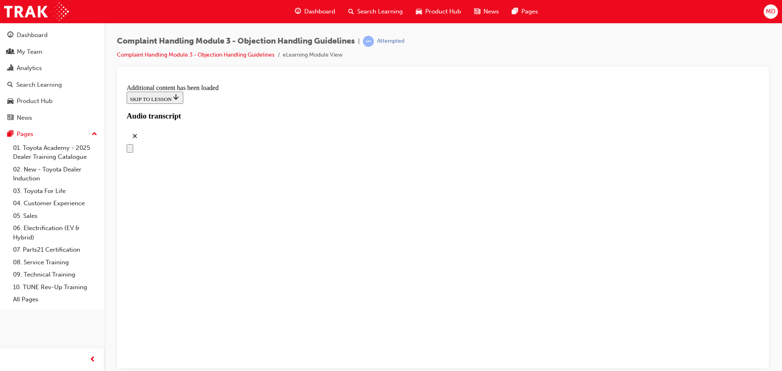
scroll to position [4629, 0]
click at [33, 202] on link "04. Customer Experience" at bounding box center [55, 203] width 91 height 13
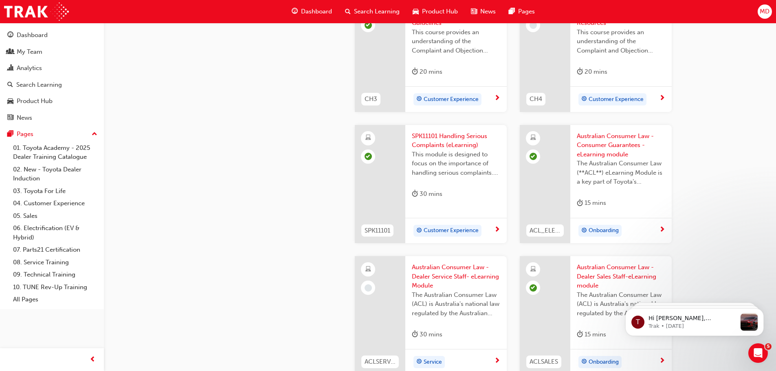
scroll to position [448, 0]
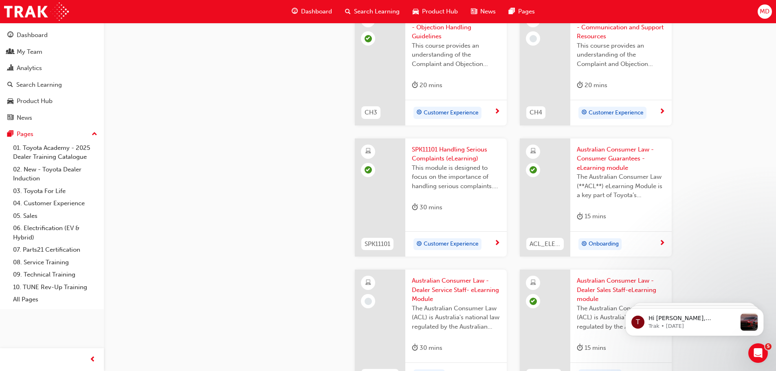
click at [618, 151] on span "Australian Consumer Law - Consumer Guarantees - eLearning module" at bounding box center [620, 159] width 88 height 28
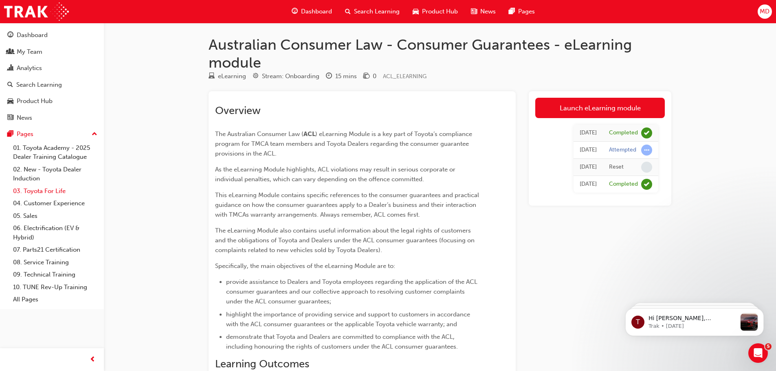
click at [35, 195] on link "03. Toyota For Life" at bounding box center [55, 191] width 91 height 13
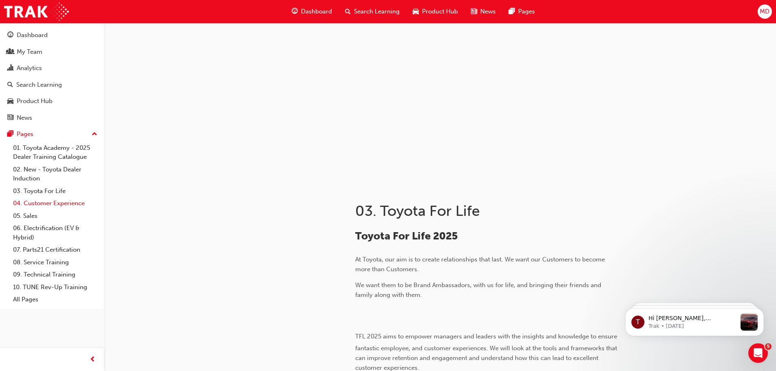
click at [67, 200] on link "04. Customer Experience" at bounding box center [55, 203] width 91 height 13
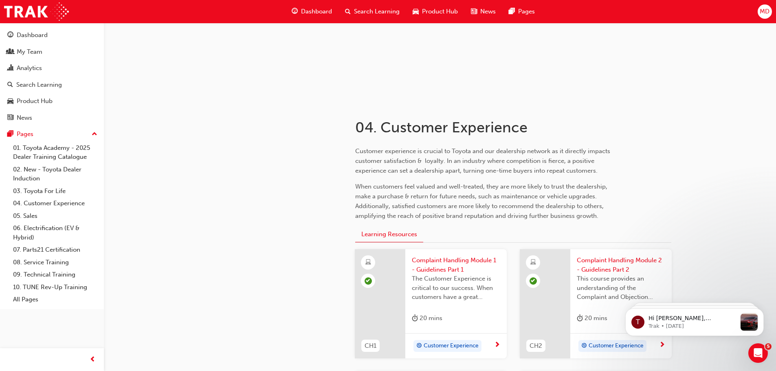
scroll to position [244, 0]
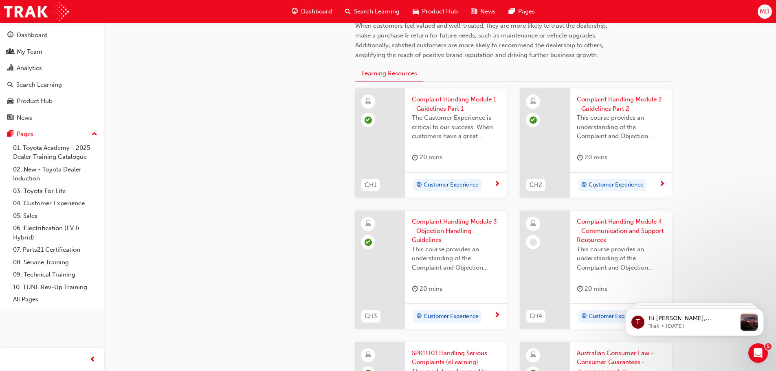
click at [625, 228] on span "Complaint Handling Module 4 - Communication and Support Resources" at bounding box center [620, 231] width 88 height 28
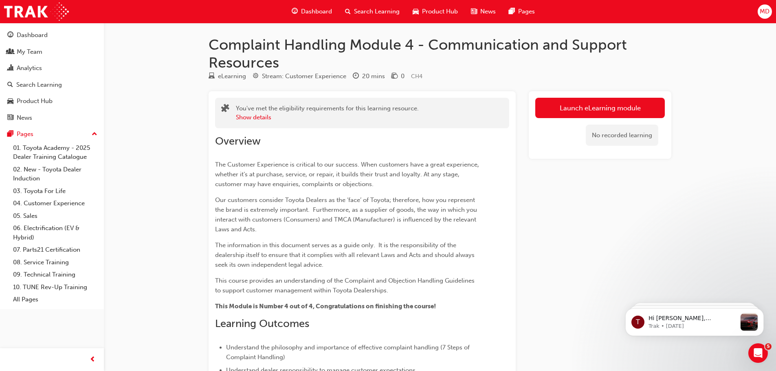
click at [603, 96] on div "Launch eLearning module No recorded learning" at bounding box center [599, 125] width 142 height 68
drag, startPoint x: 616, startPoint y: 108, endPoint x: 612, endPoint y: 112, distance: 5.8
click at [615, 108] on link "Launch eLearning module" at bounding box center [599, 108] width 129 height 20
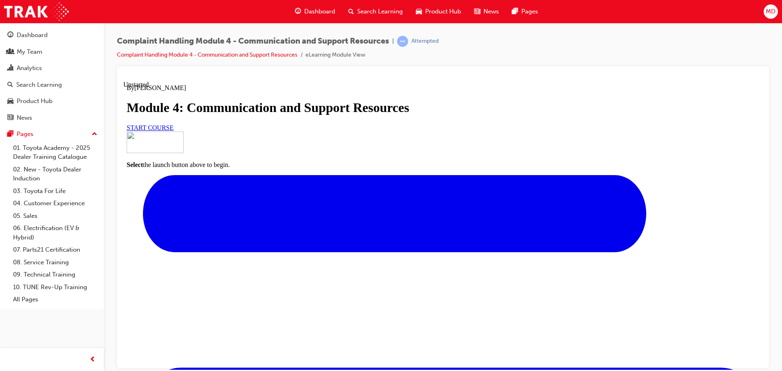
click at [173, 131] on span "START COURSE" at bounding box center [150, 127] width 47 height 7
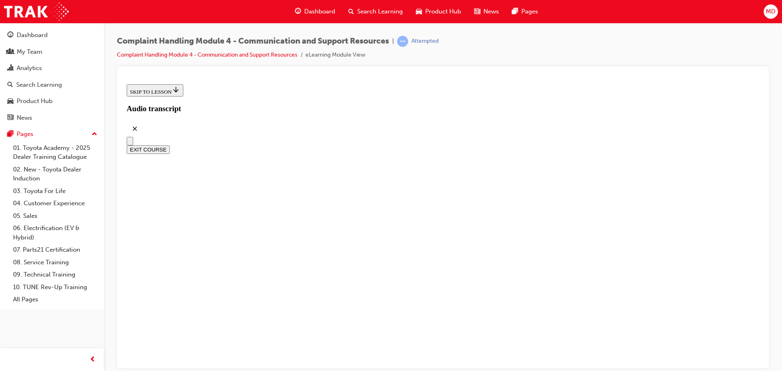
scroll to position [238, 0]
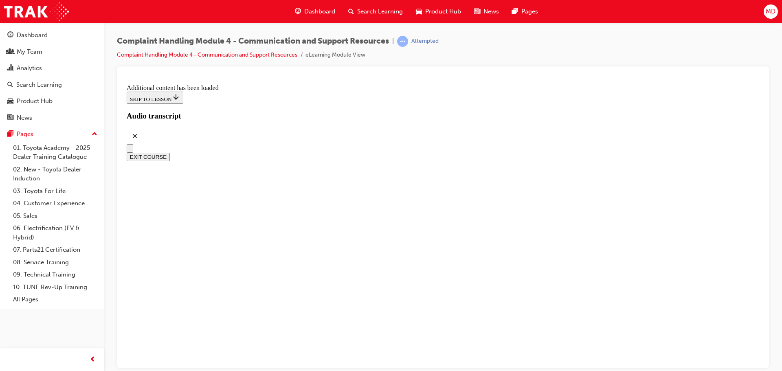
scroll to position [2587, 0]
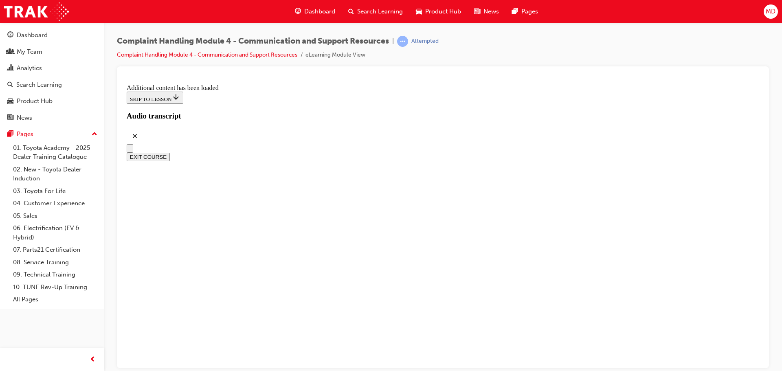
scroll to position [4520, 0]
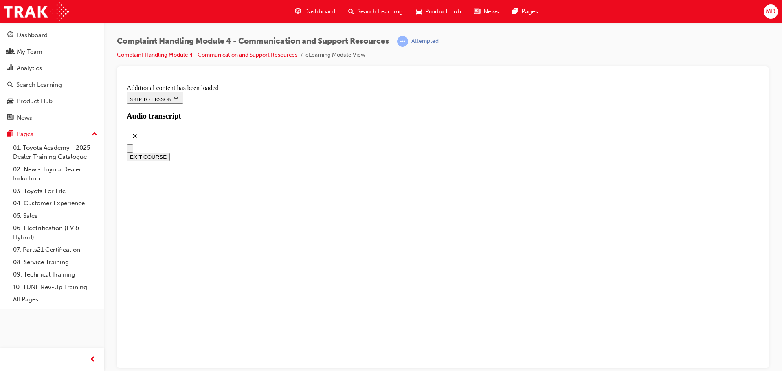
radio input "true"
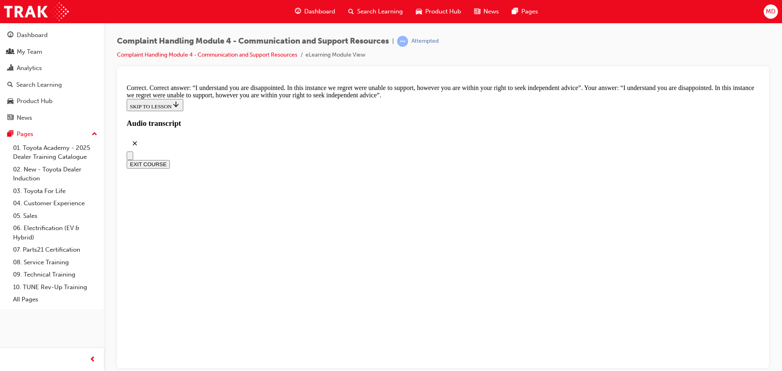
scroll to position [5252, 0]
checkbox input "true"
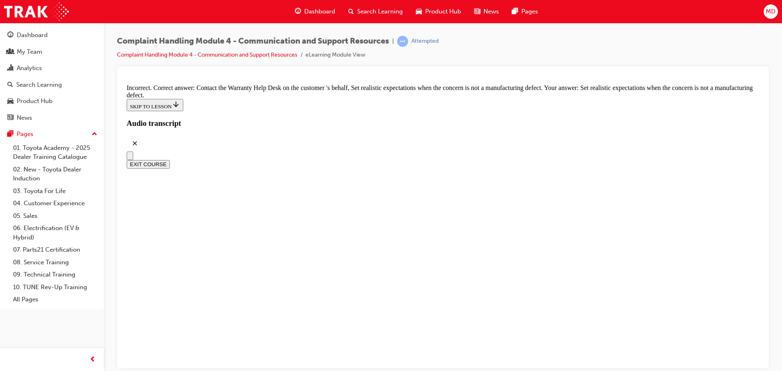
checkbox input "true"
checkbox input "false"
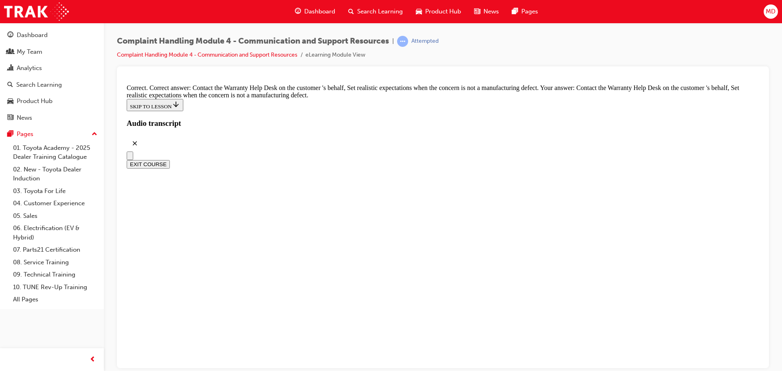
scroll to position [5618, 0]
checkbox input "true"
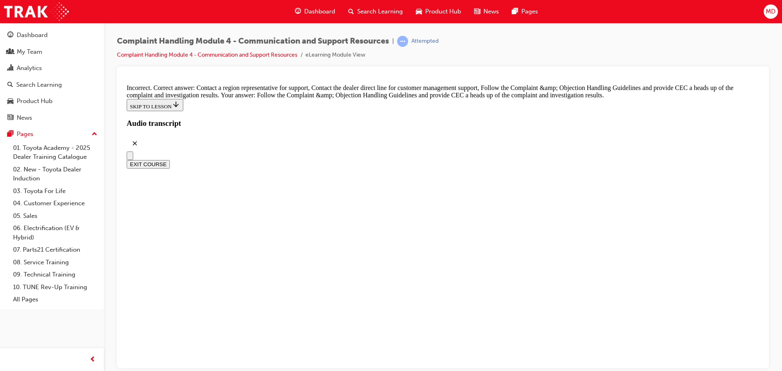
scroll to position [5823, 0]
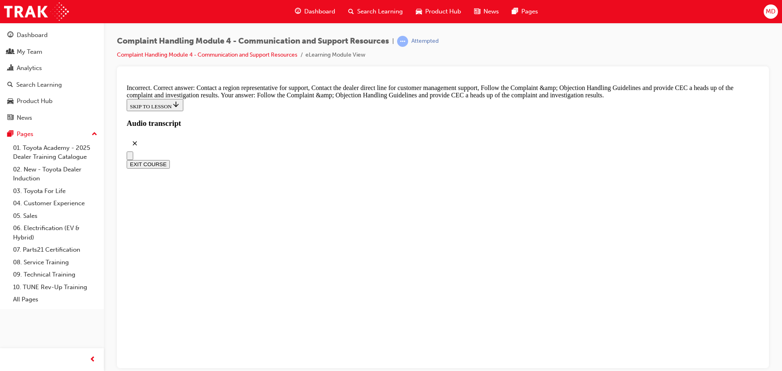
checkbox input "true"
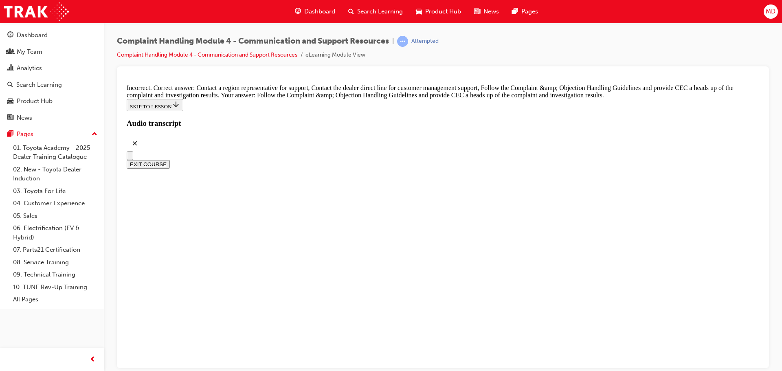
checkbox input "false"
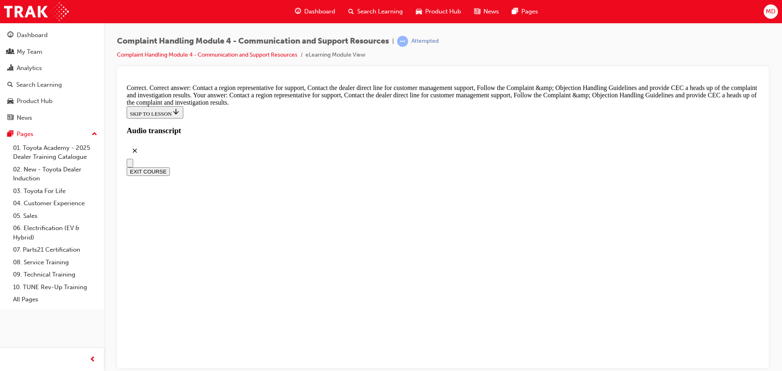
scroll to position [5957, 0]
radio input "true"
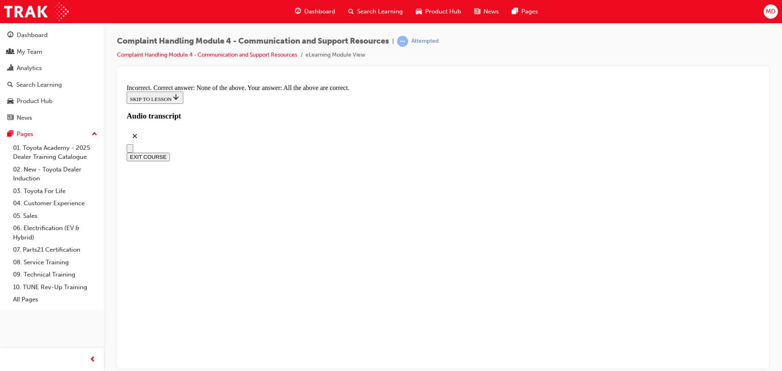
scroll to position [6120, 0]
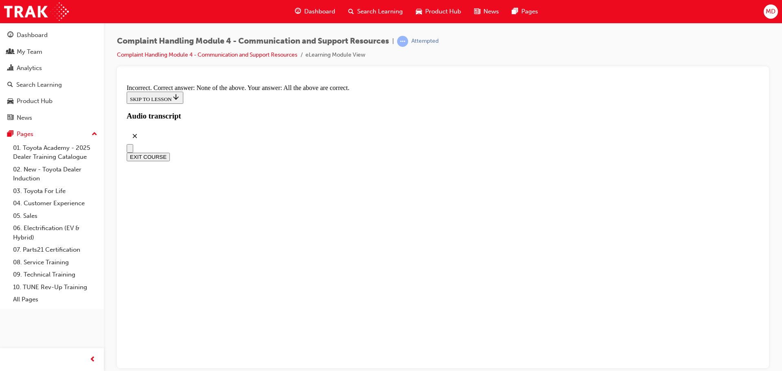
radio input "true"
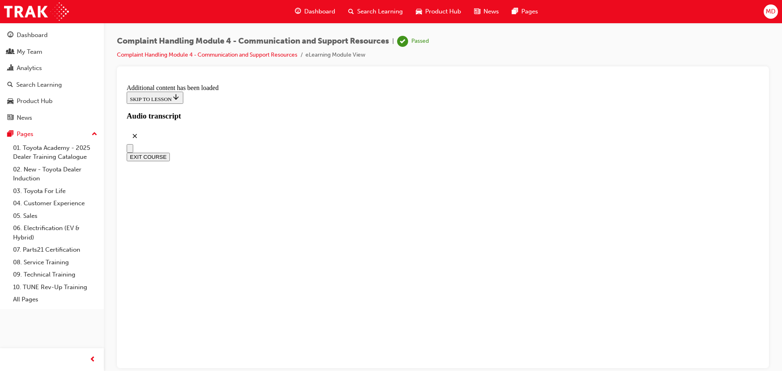
click at [170, 152] on button "EXIT COURSE" at bounding box center [148, 156] width 43 height 9
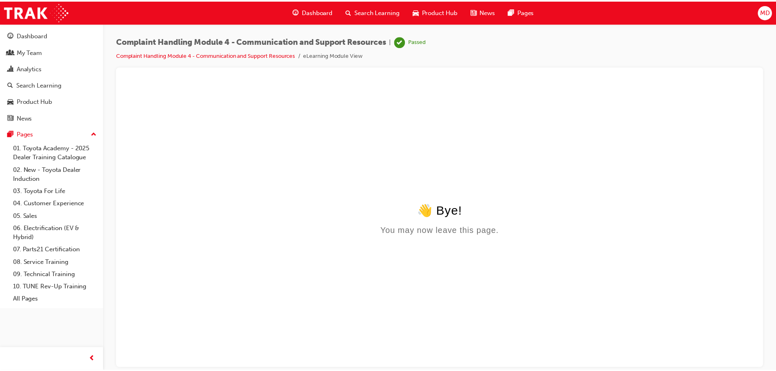
scroll to position [0, 0]
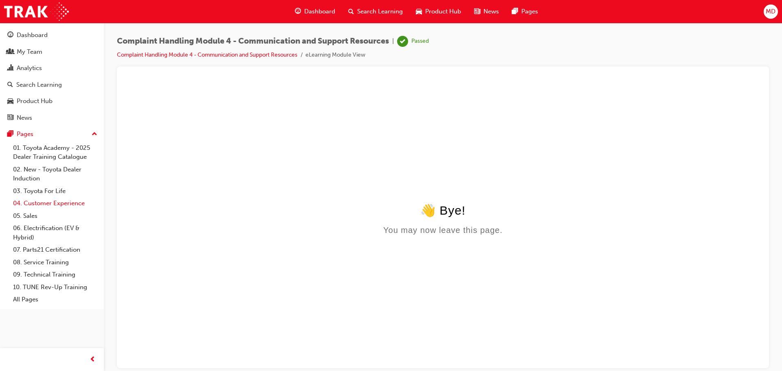
click at [47, 202] on link "04. Customer Experience" at bounding box center [55, 203] width 91 height 13
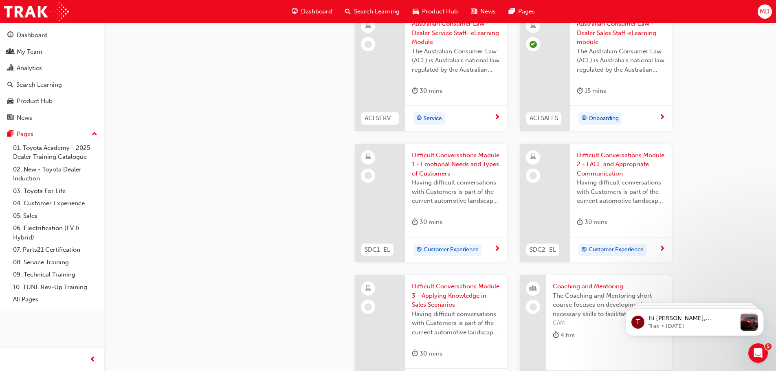
scroll to position [733, 0]
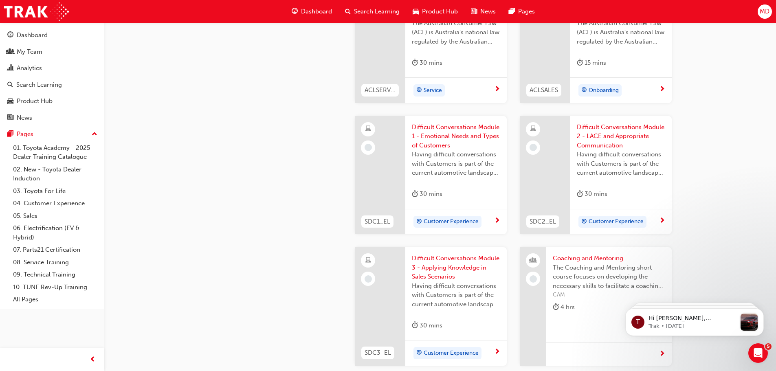
click at [462, 134] on span "Difficult Conversations Module 1 - Emotional Needs and Types of Customers" at bounding box center [456, 137] width 88 height 28
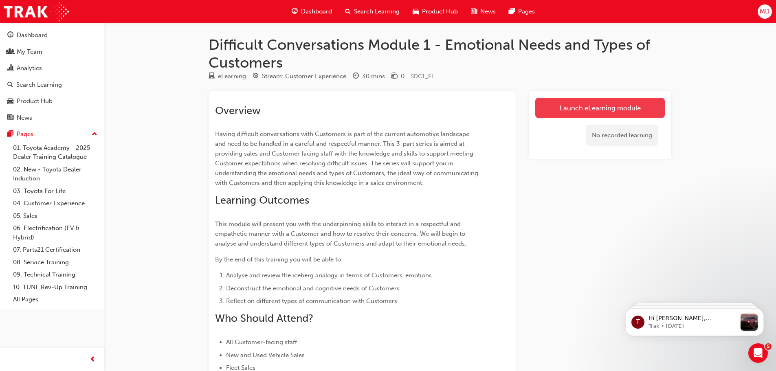
click at [629, 113] on link "Launch eLearning module" at bounding box center [599, 108] width 129 height 20
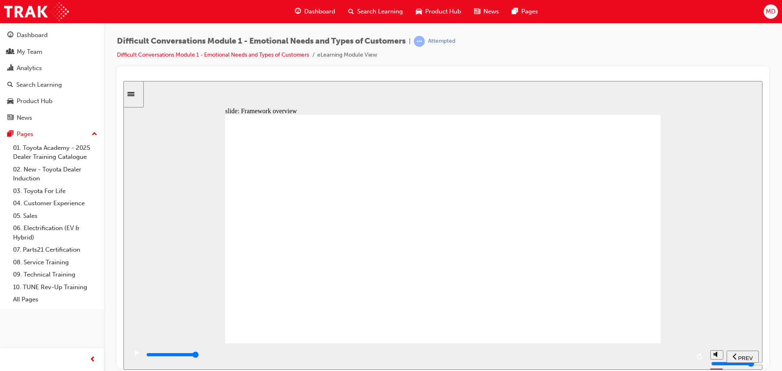
drag, startPoint x: 386, startPoint y: 237, endPoint x: 397, endPoint y: 243, distance: 13.1
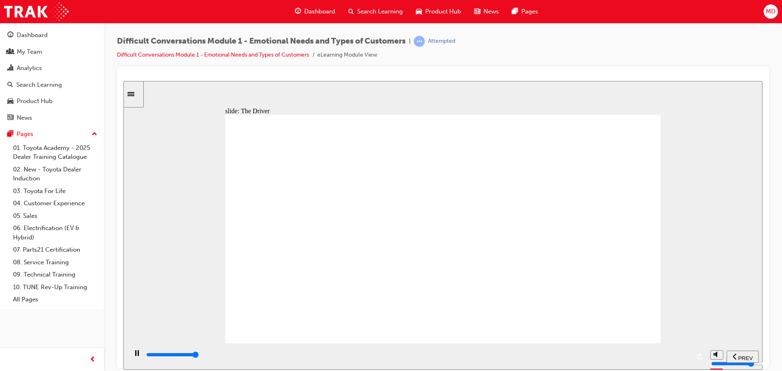
type input "51100"
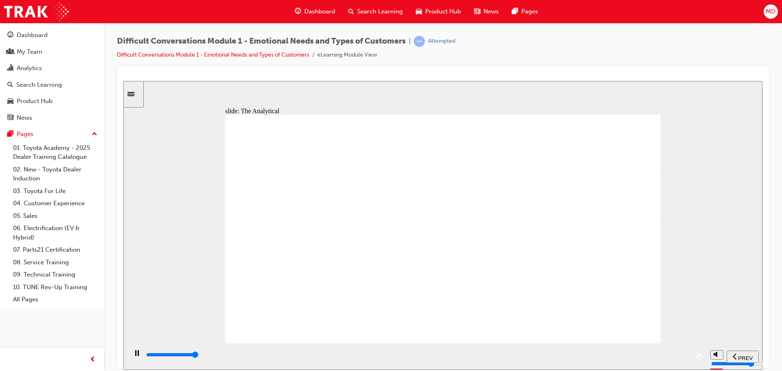
type input "11600"
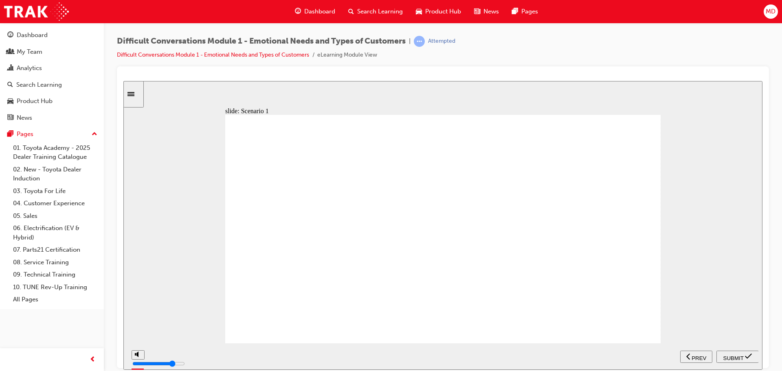
radio input "true"
click at [734, 359] on div "SUBMIT" at bounding box center [737, 356] width 36 height 9
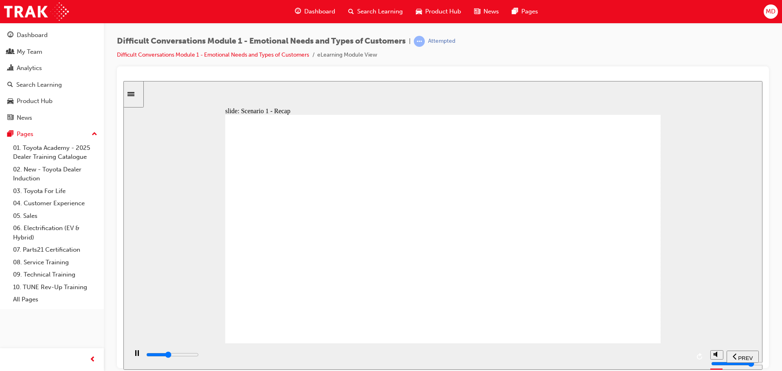
type input "41500"
radio input "true"
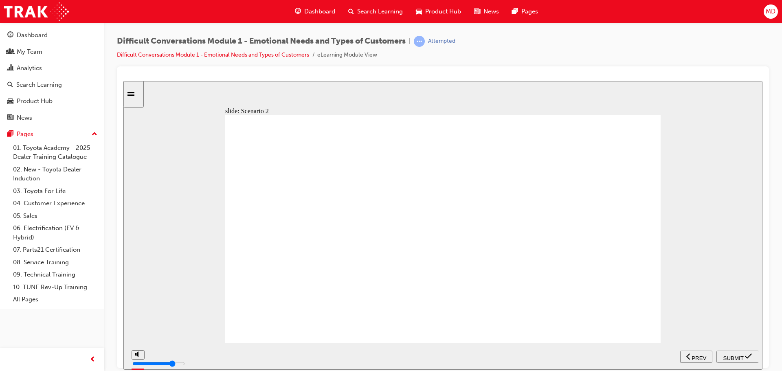
click at [735, 356] on span "SUBMIT" at bounding box center [733, 358] width 20 height 6
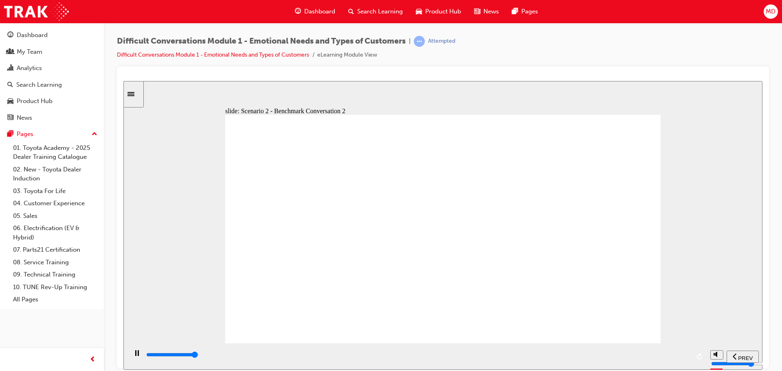
type input "55200"
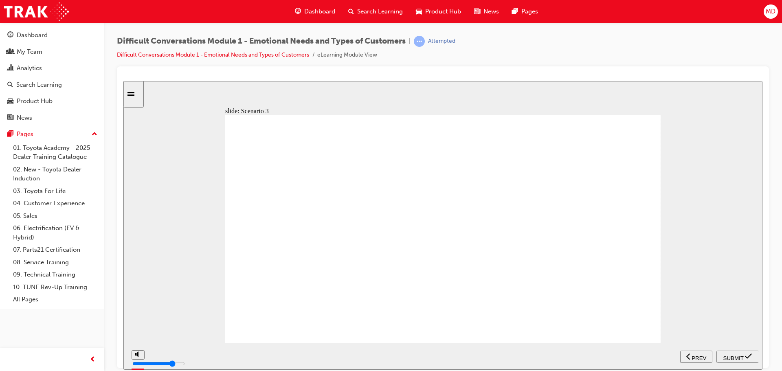
radio input "true"
click at [731, 356] on span "SUBMIT" at bounding box center [733, 358] width 20 height 6
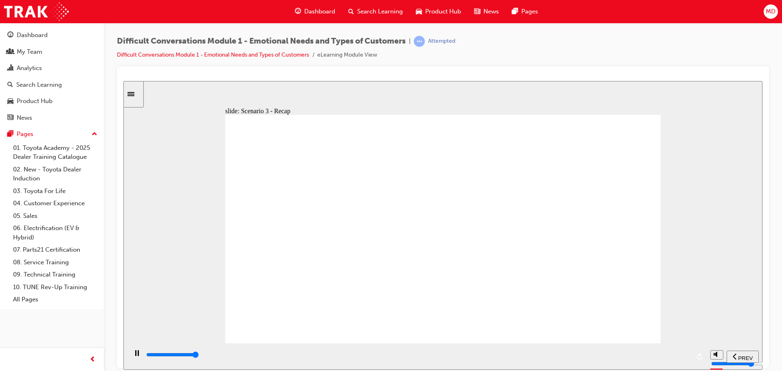
type input "44000"
radio input "true"
click at [728, 357] on span "SUBMIT" at bounding box center [733, 358] width 20 height 6
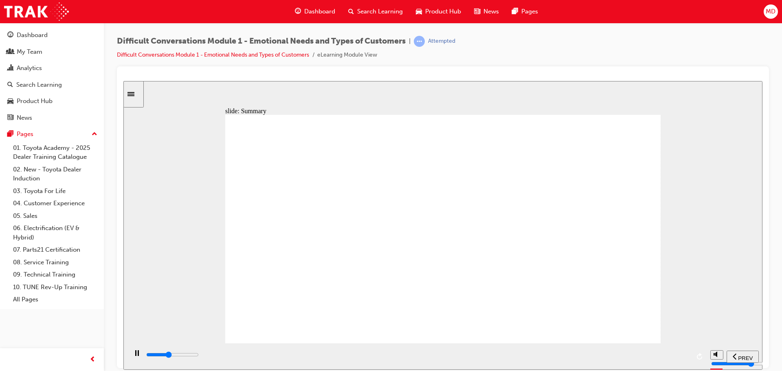
type input "9900"
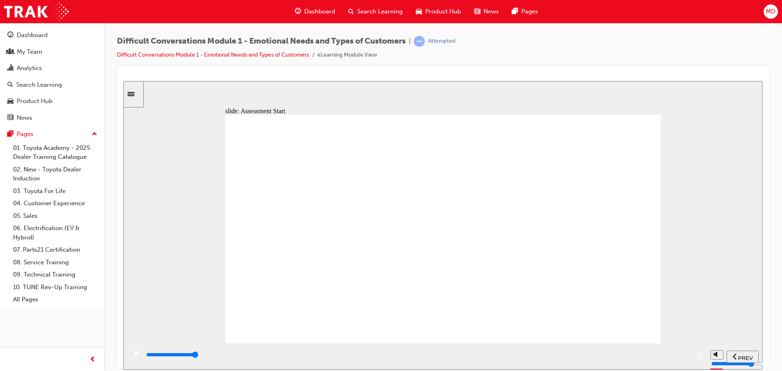
drag, startPoint x: 612, startPoint y: 230, endPoint x: 303, endPoint y: 317, distance: 321.1
drag, startPoint x: 601, startPoint y: 209, endPoint x: 286, endPoint y: 212, distance: 314.7
drag, startPoint x: 624, startPoint y: 305, endPoint x: 479, endPoint y: 322, distance: 145.9
drag, startPoint x: 615, startPoint y: 328, endPoint x: 475, endPoint y: 224, distance: 173.8
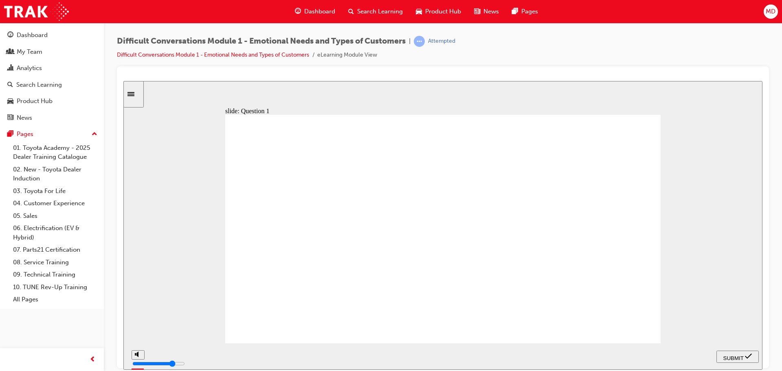
drag, startPoint x: 600, startPoint y: 276, endPoint x: 317, endPoint y: 314, distance: 285.4
drag, startPoint x: 604, startPoint y: 258, endPoint x: 498, endPoint y: 293, distance: 111.0
drag, startPoint x: 598, startPoint y: 188, endPoint x: 451, endPoint y: 320, distance: 197.5
drag, startPoint x: 600, startPoint y: 142, endPoint x: 466, endPoint y: 321, distance: 223.0
drag, startPoint x: 594, startPoint y: 164, endPoint x: 478, endPoint y: 337, distance: 208.3
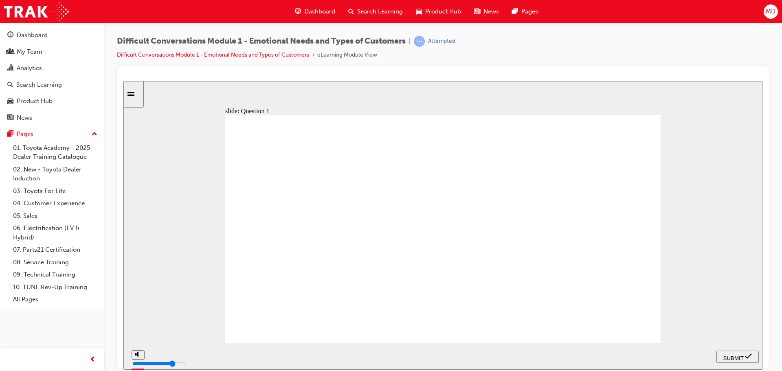
click at [727, 355] on span "SUBMIT" at bounding box center [733, 358] width 20 height 6
checkbox input "true"
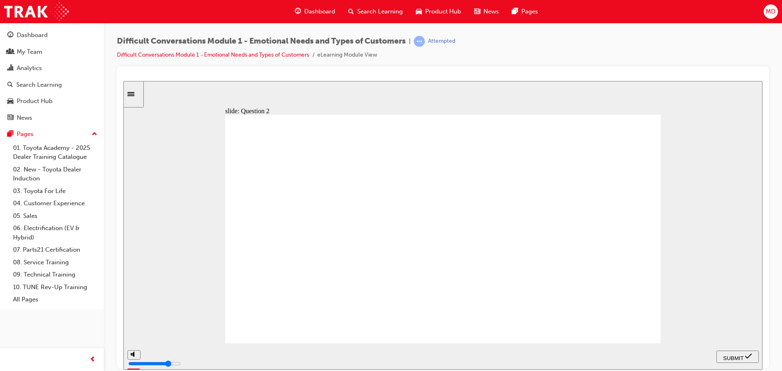
checkbox input "true"
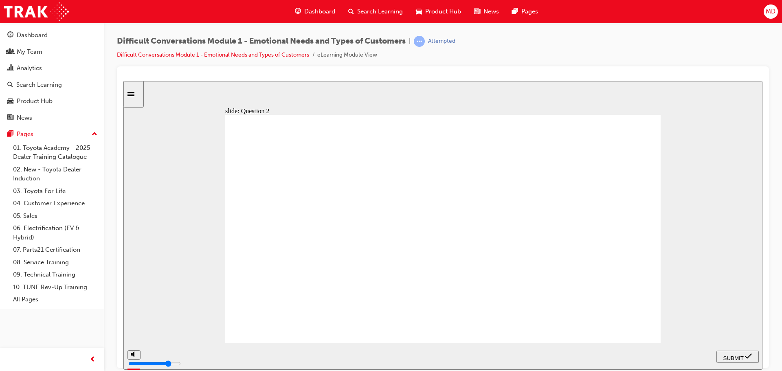
click at [730, 355] on span "SUBMIT" at bounding box center [733, 358] width 20 height 6
checkbox input "true"
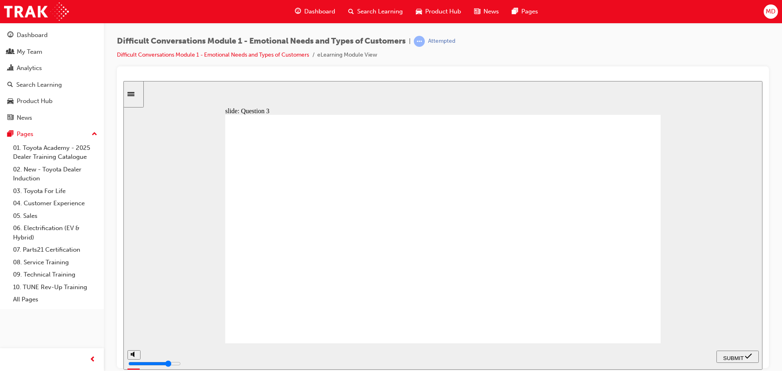
checkbox input "true"
click at [729, 355] on span "SUBMIT" at bounding box center [733, 358] width 20 height 6
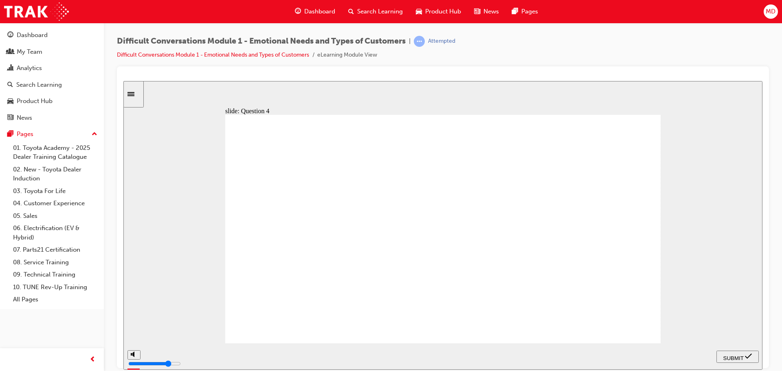
checkbox input "true"
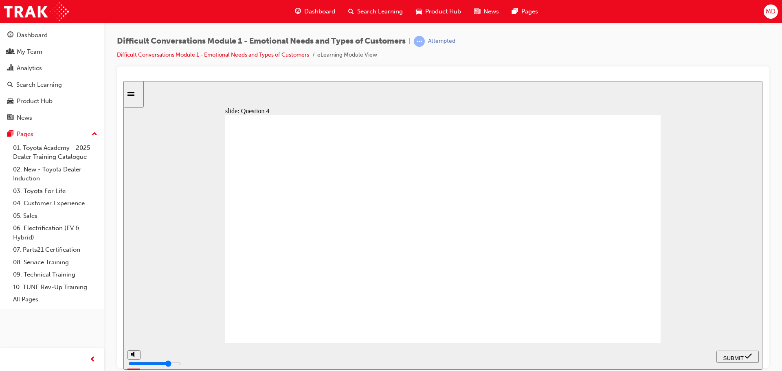
checkbox input "true"
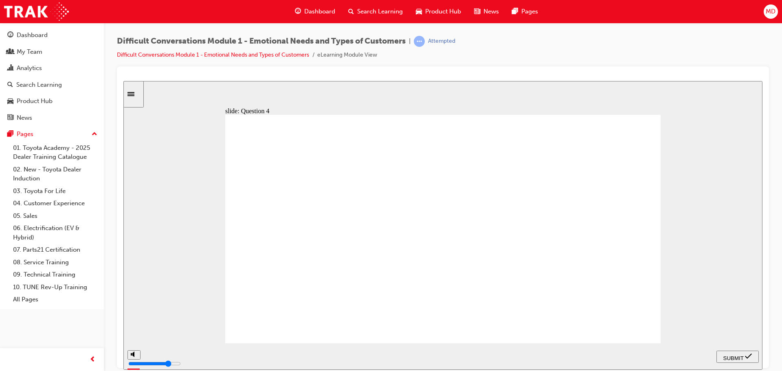
checkbox input "false"
click at [724, 359] on span "SUBMIT" at bounding box center [733, 358] width 20 height 6
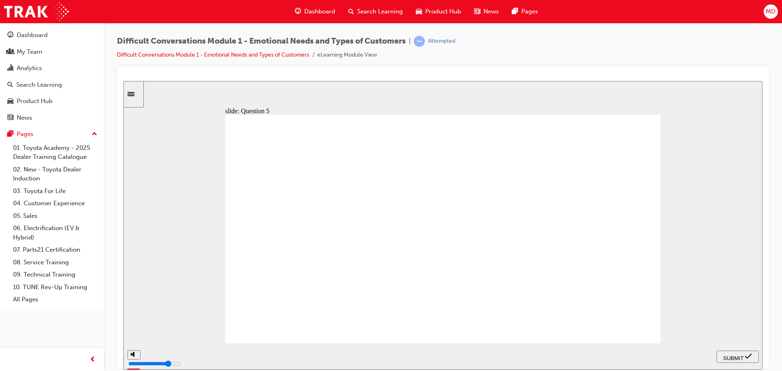
checkbox input "true"
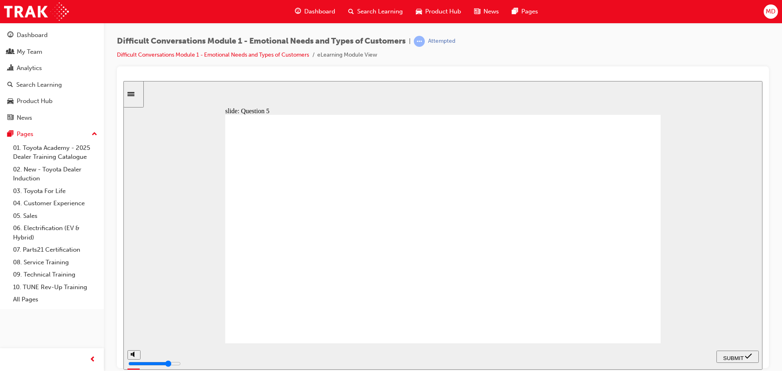
checkbox input "true"
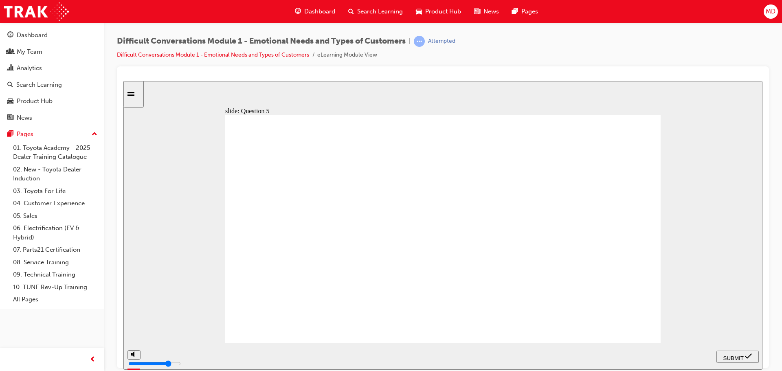
checkbox input "false"
click at [731, 352] on div "SUBMIT" at bounding box center [737, 356] width 36 height 9
checkbox input "true"
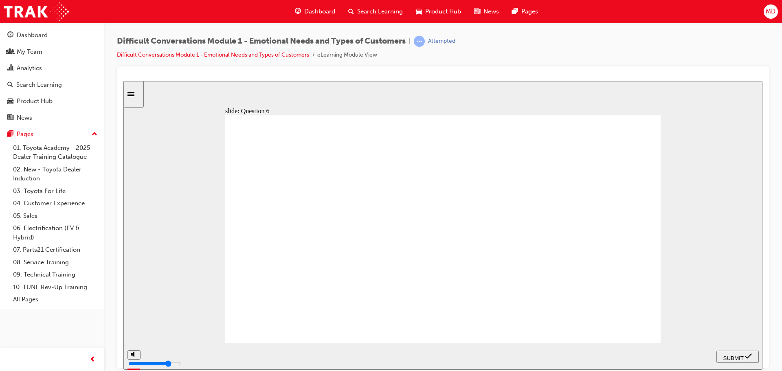
checkbox input "true"
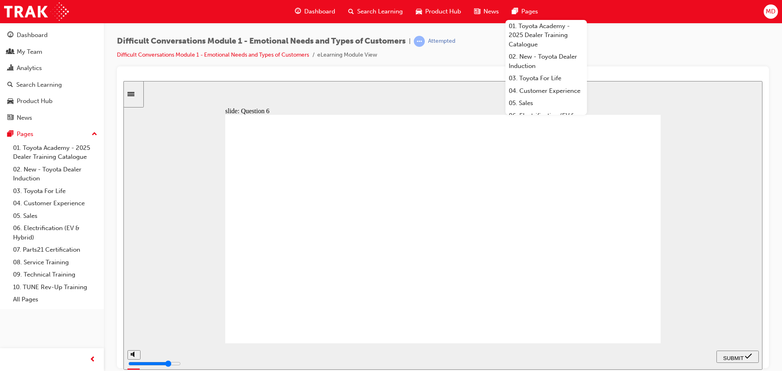
checkbox input "true"
click at [728, 357] on span "SUBMIT" at bounding box center [733, 358] width 20 height 6
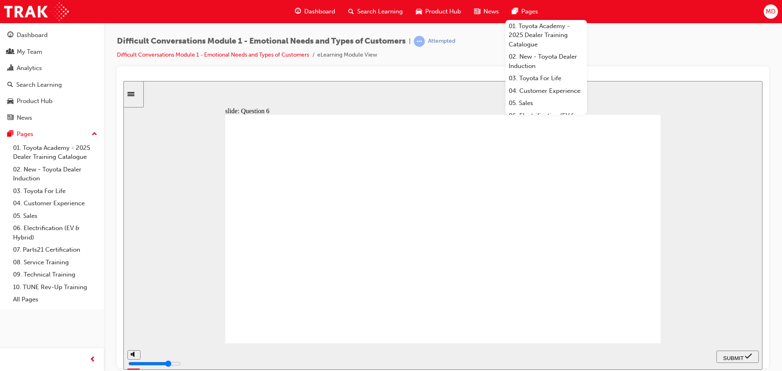
checkbox input "true"
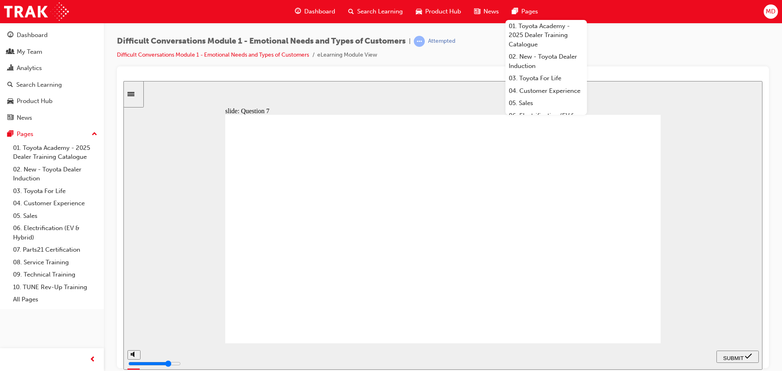
checkbox input "true"
click at [733, 352] on div "SUBMIT" at bounding box center [737, 356] width 36 height 9
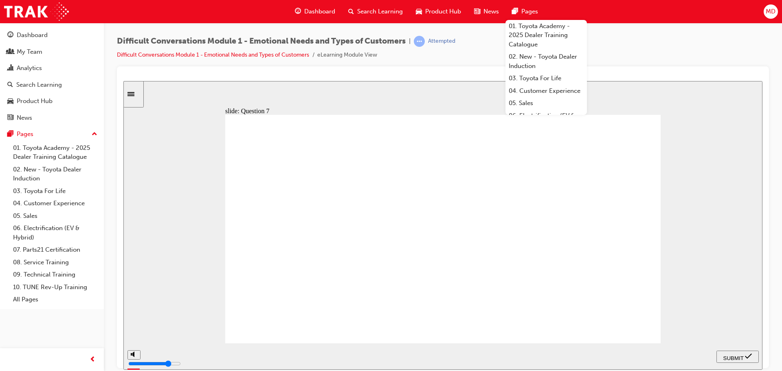
checkbox input "true"
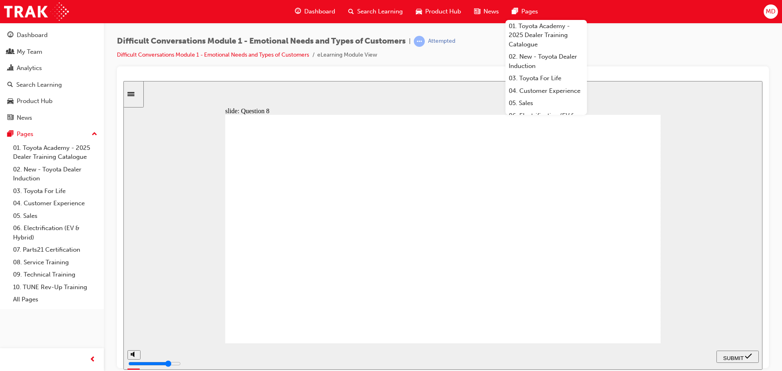
checkbox input "true"
click at [730, 355] on span "SUBMIT" at bounding box center [733, 358] width 20 height 6
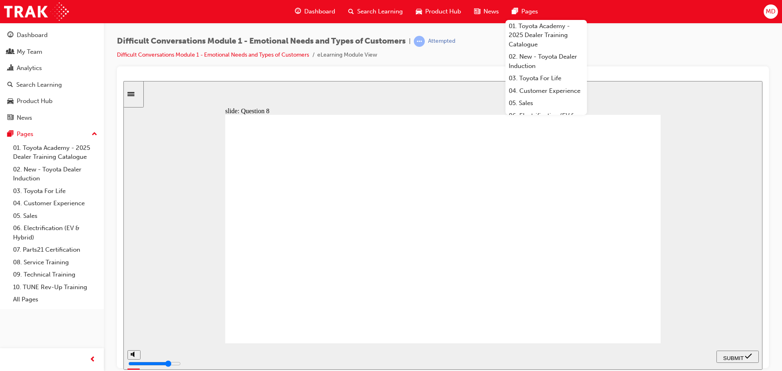
radio input "true"
drag, startPoint x: 734, startPoint y: 351, endPoint x: 730, endPoint y: 353, distance: 4.3
click at [730, 352] on div "SUBMIT" at bounding box center [737, 356] width 36 height 9
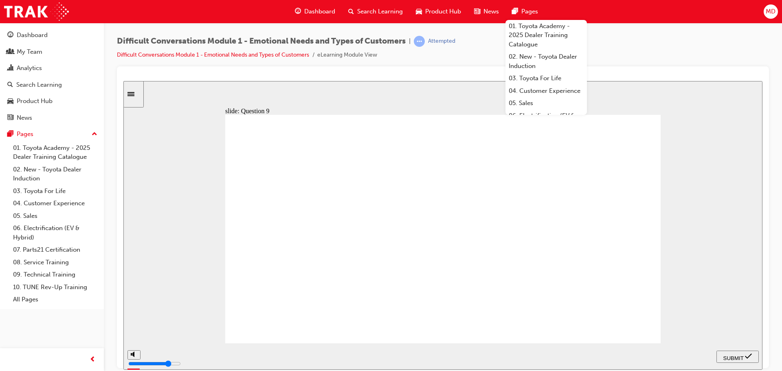
drag, startPoint x: 362, startPoint y: 288, endPoint x: 362, endPoint y: 296, distance: 7.7
radio input "true"
click at [729, 355] on span "SUBMIT" at bounding box center [733, 358] width 20 height 6
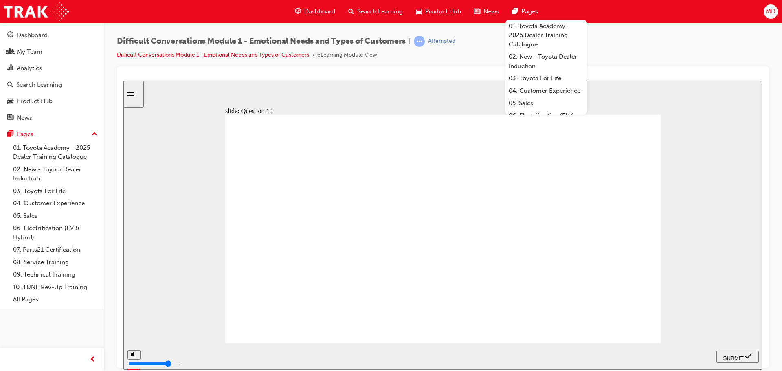
drag, startPoint x: 357, startPoint y: 293, endPoint x: 286, endPoint y: 208, distance: 110.4
radio input "true"
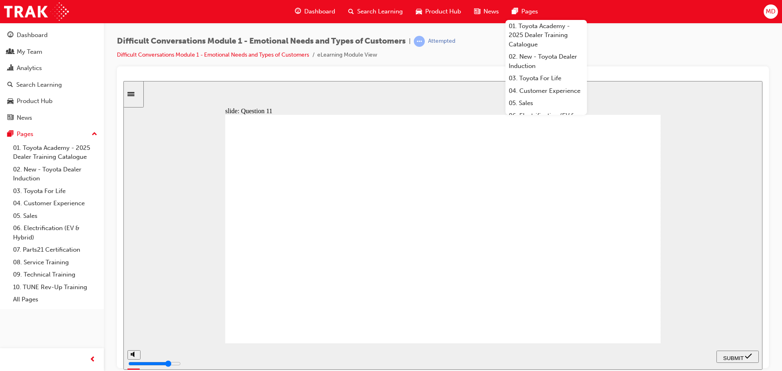
click at [730, 356] on span "SUBMIT" at bounding box center [733, 358] width 20 height 6
radio input "true"
click at [724, 357] on span "SUBMIT" at bounding box center [733, 358] width 20 height 6
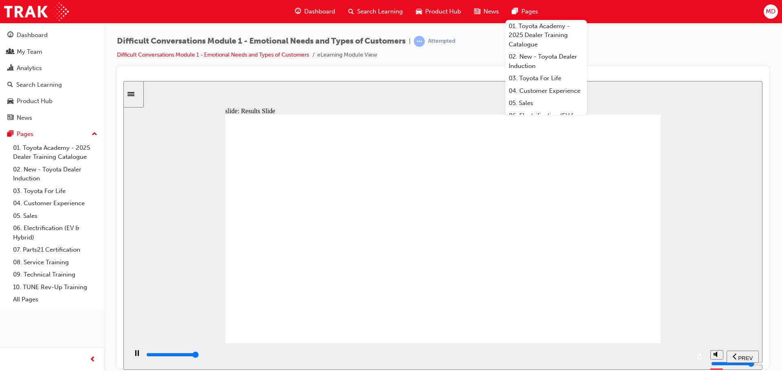
type input "4000"
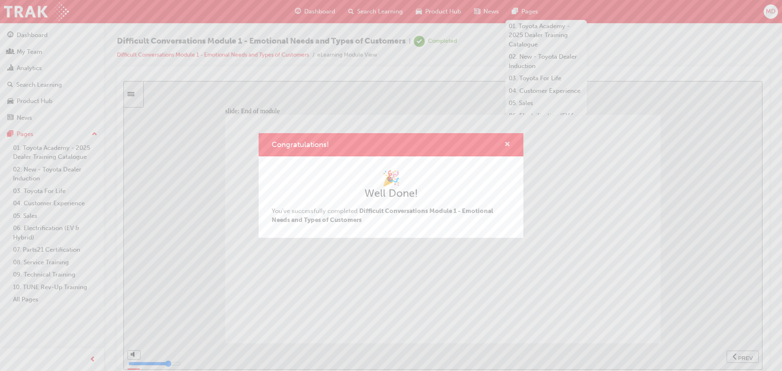
click at [508, 144] on span "cross-icon" at bounding box center [507, 144] width 6 height 7
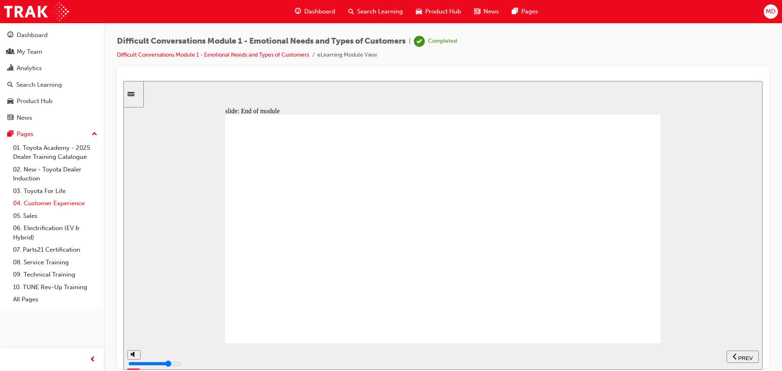
click at [31, 205] on link "04. Customer Experience" at bounding box center [55, 203] width 91 height 13
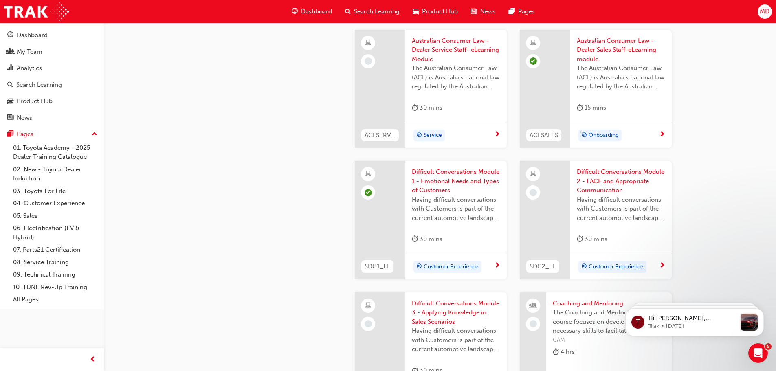
scroll to position [733, 0]
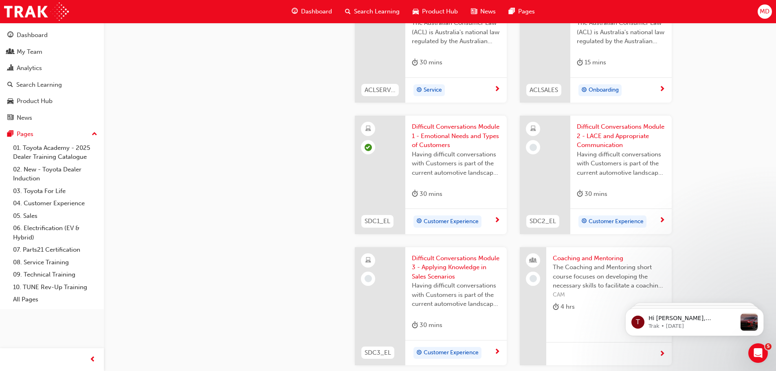
click at [616, 130] on span "Difficult Conversations Module 2 - LACE and Appropriate Communication" at bounding box center [620, 136] width 88 height 28
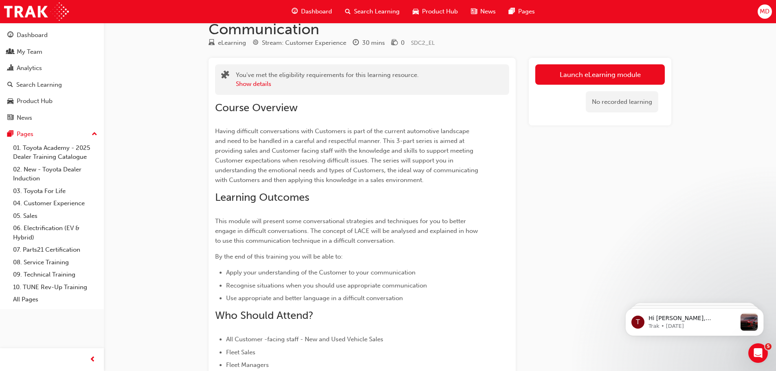
scroll to position [14, 0]
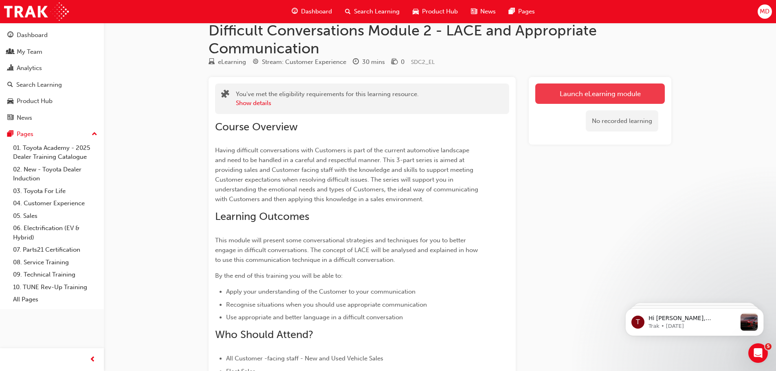
click at [585, 90] on link "Launch eLearning module" at bounding box center [599, 93] width 129 height 20
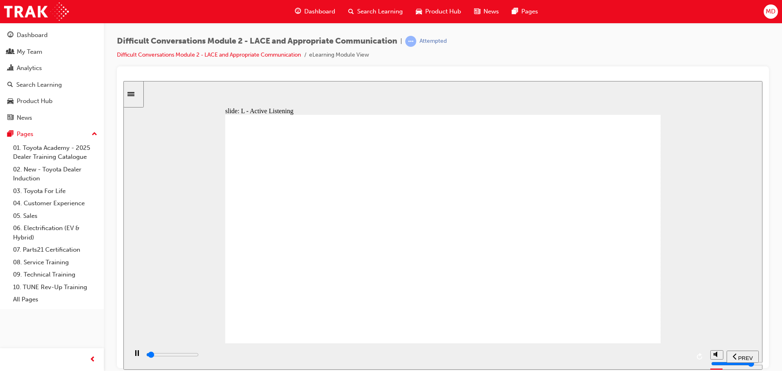
drag, startPoint x: 442, startPoint y: 281, endPoint x: 442, endPoint y: 285, distance: 4.5
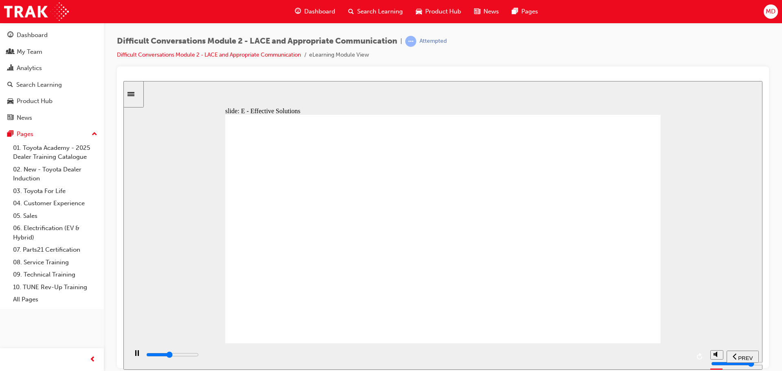
drag, startPoint x: 522, startPoint y: 290, endPoint x: 531, endPoint y: 294, distance: 9.5
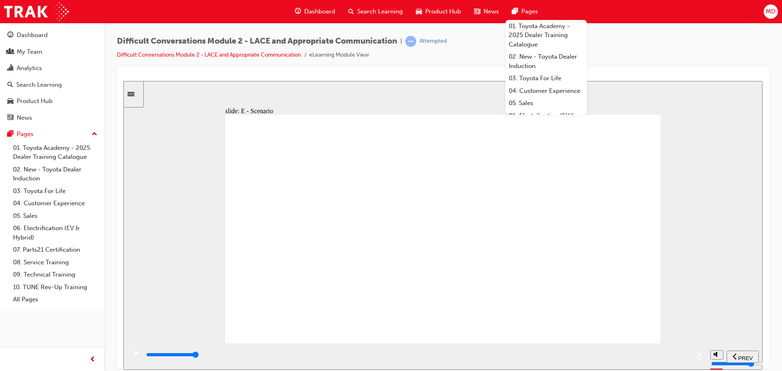
type input "12100"
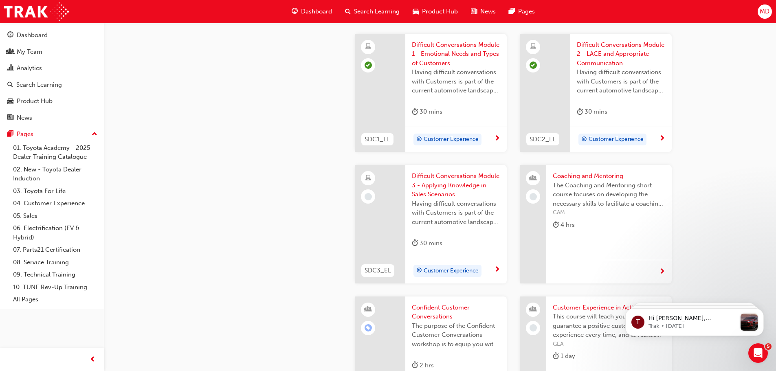
scroll to position [855, 0]
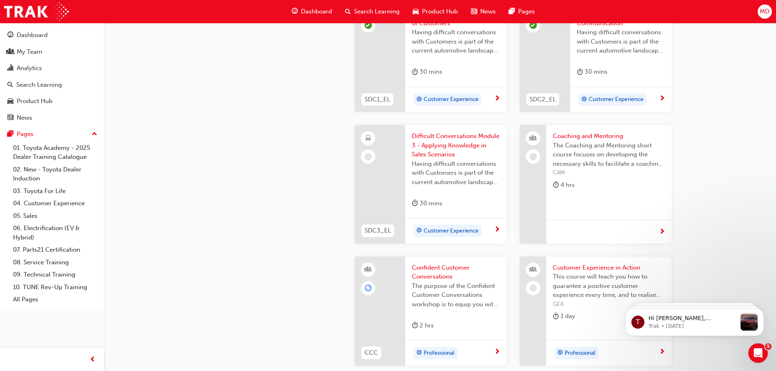
click at [446, 142] on span "Difficult Conversations Module 3 - Applying Knowledge in Sales Scenarios" at bounding box center [456, 145] width 88 height 28
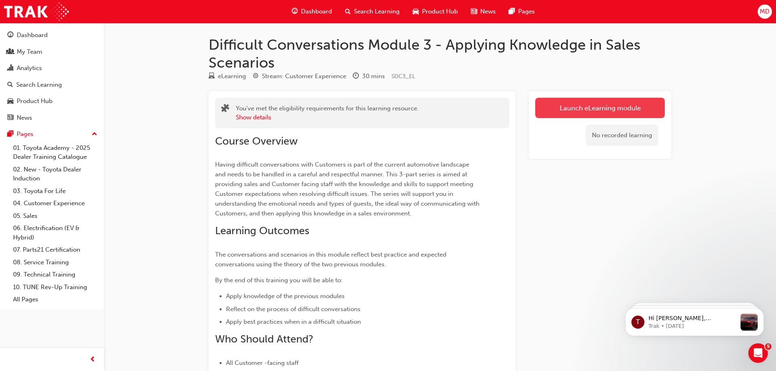
click at [603, 108] on link "Launch eLearning module" at bounding box center [599, 108] width 129 height 20
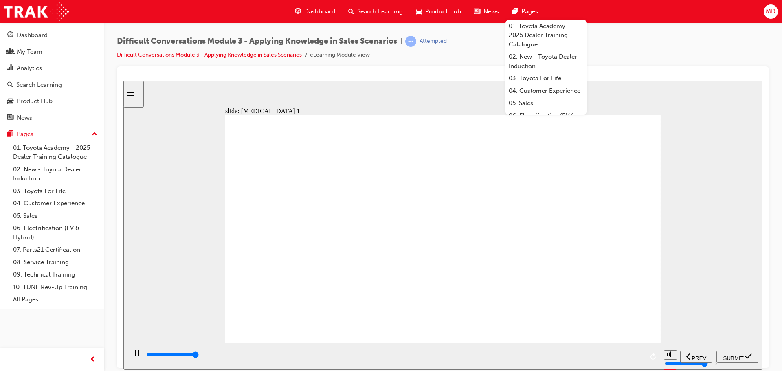
type input "24800"
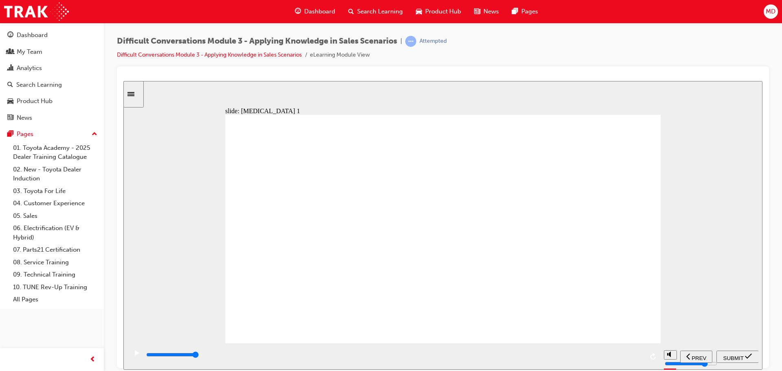
radio input "true"
click at [728, 359] on div "SUBMIT" at bounding box center [737, 356] width 36 height 9
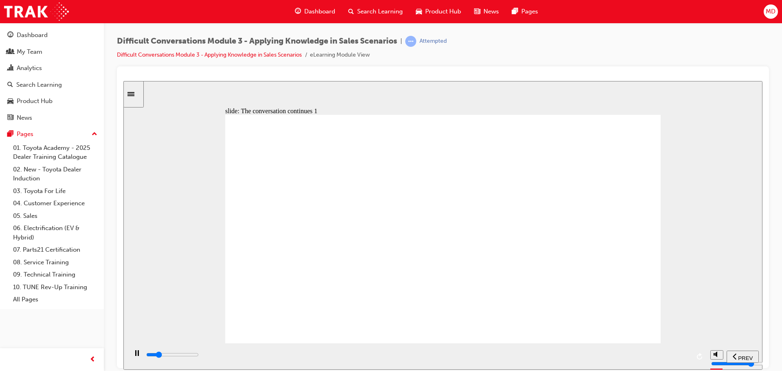
type input "10200"
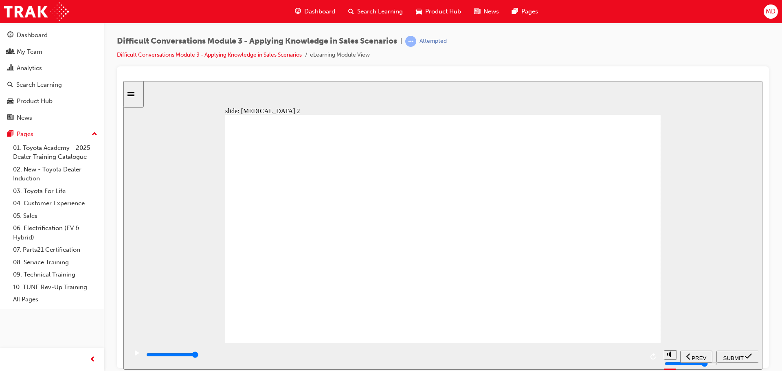
radio input "true"
click at [736, 358] on span "SUBMIT" at bounding box center [733, 358] width 20 height 6
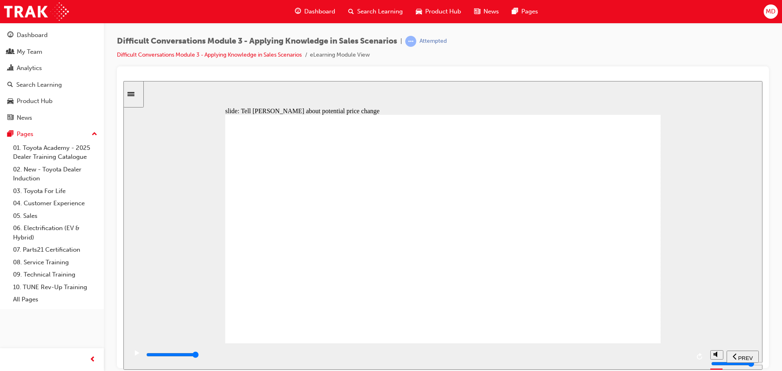
drag, startPoint x: 538, startPoint y: 278, endPoint x: 535, endPoint y: 275, distance: 4.3
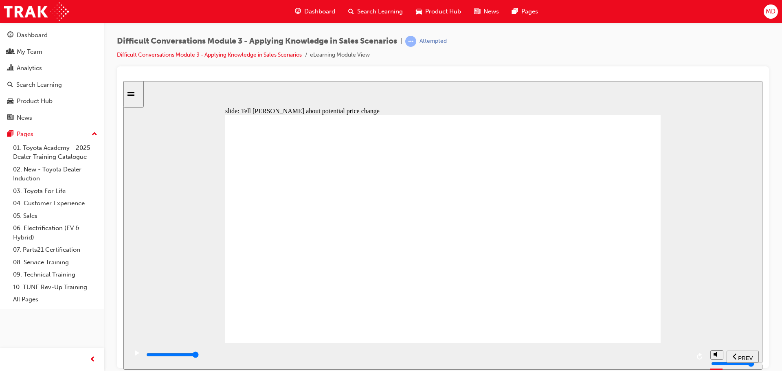
drag, startPoint x: 441, startPoint y: 273, endPoint x: 423, endPoint y: 281, distance: 19.1
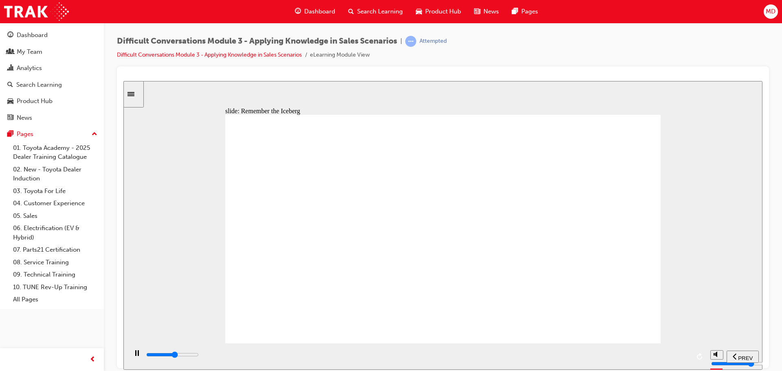
drag, startPoint x: 585, startPoint y: 140, endPoint x: 386, endPoint y: 172, distance: 201.5
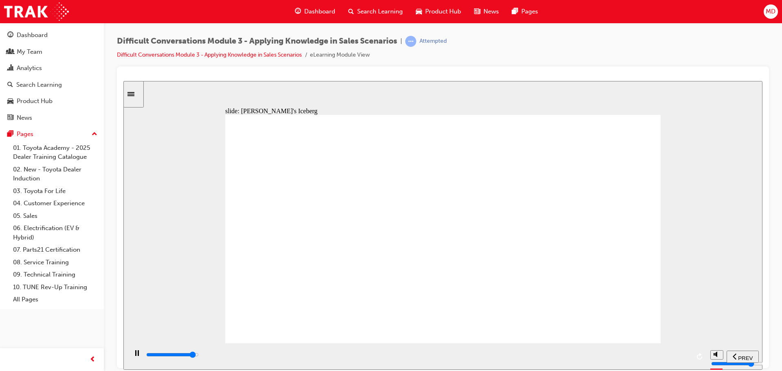
drag, startPoint x: 599, startPoint y: 139, endPoint x: 428, endPoint y: 225, distance: 191.5
drag, startPoint x: 599, startPoint y: 144, endPoint x: 416, endPoint y: 176, distance: 185.9
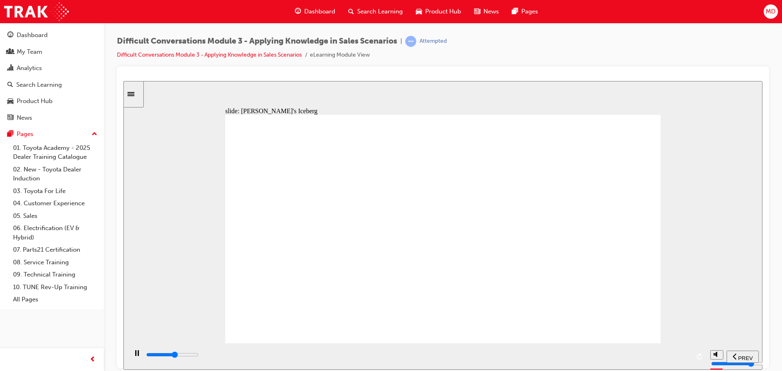
drag, startPoint x: 592, startPoint y: 142, endPoint x: 422, endPoint y: 237, distance: 195.0
drag, startPoint x: 572, startPoint y: 141, endPoint x: 388, endPoint y: 209, distance: 196.2
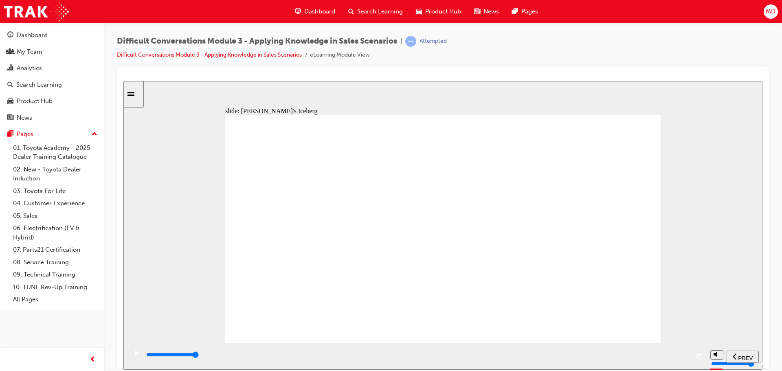
drag, startPoint x: 589, startPoint y: 146, endPoint x: 399, endPoint y: 215, distance: 202.1
drag, startPoint x: 583, startPoint y: 140, endPoint x: 401, endPoint y: 213, distance: 195.7
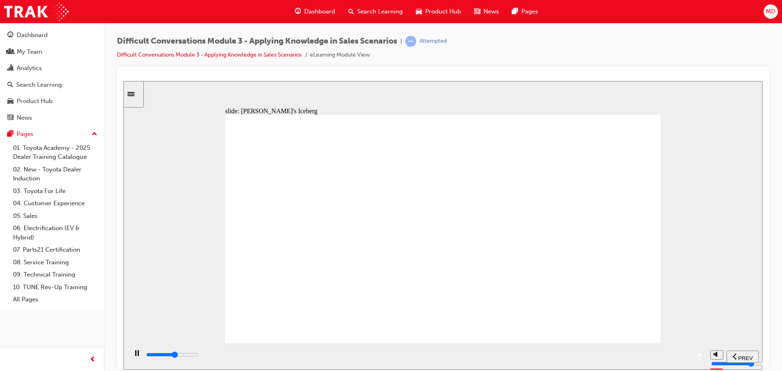
drag, startPoint x: 595, startPoint y: 138, endPoint x: 419, endPoint y: 208, distance: 188.8
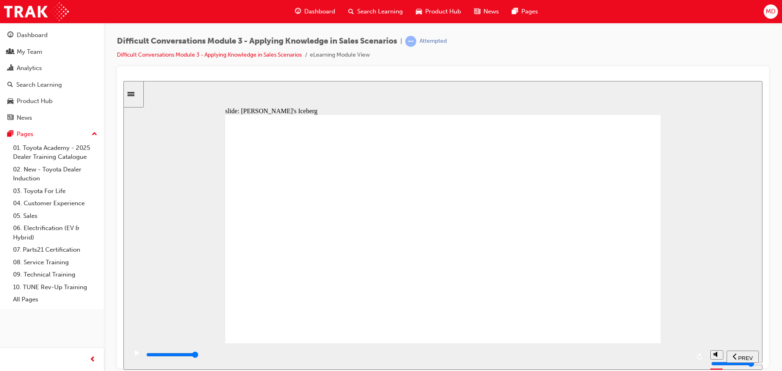
drag, startPoint x: 598, startPoint y: 144, endPoint x: 406, endPoint y: 227, distance: 209.7
drag, startPoint x: 580, startPoint y: 143, endPoint x: 408, endPoint y: 212, distance: 184.9
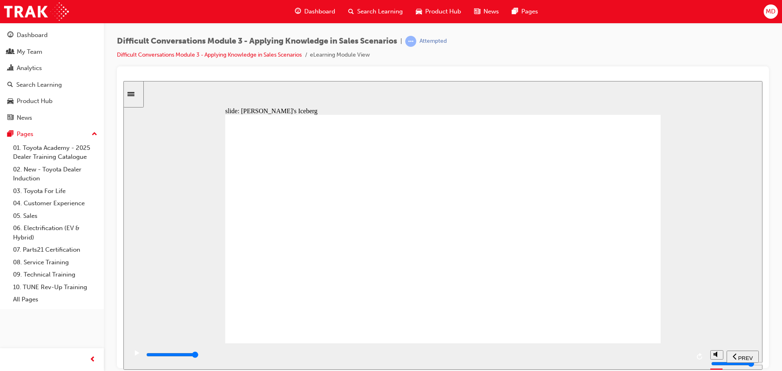
type input "9000"
radio input "true"
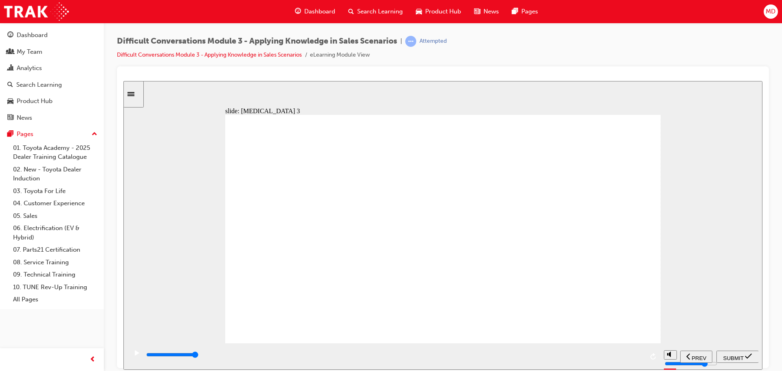
click at [732, 359] on div "SUBMIT" at bounding box center [737, 356] width 36 height 9
type input "4000"
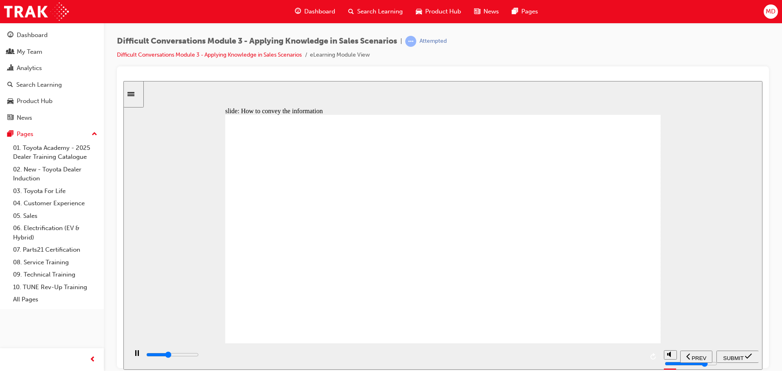
checkbox input "true"
type input "4400"
checkbox input "true"
type input "4800"
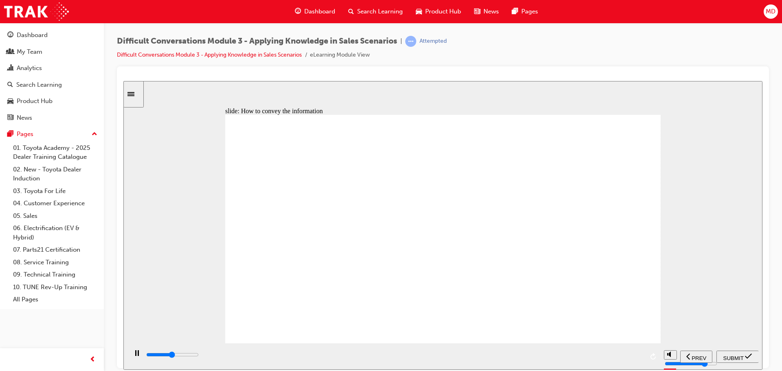
checkbox input "true"
click at [723, 355] on span "SUBMIT" at bounding box center [733, 358] width 20 height 6
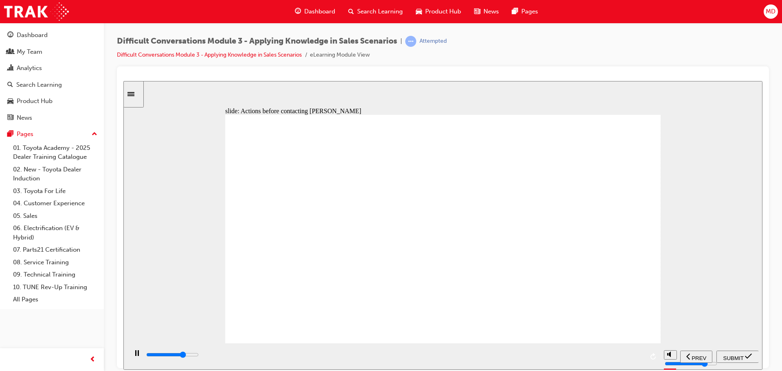
type input "8000"
checkbox input "true"
type input "10900"
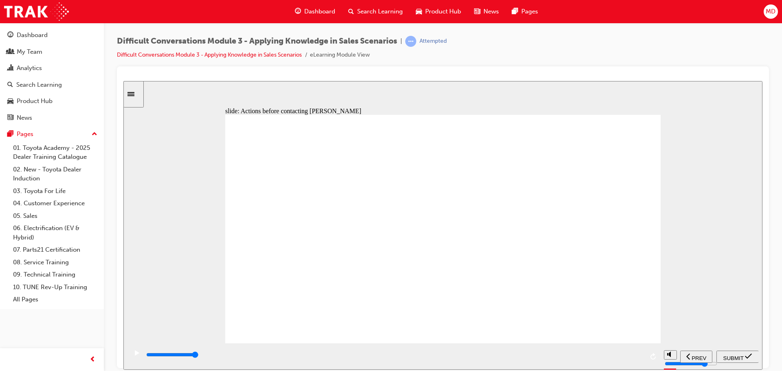
checkbox input "false"
checkbox input "true"
drag, startPoint x: 730, startPoint y: 353, endPoint x: 727, endPoint y: 357, distance: 5.7
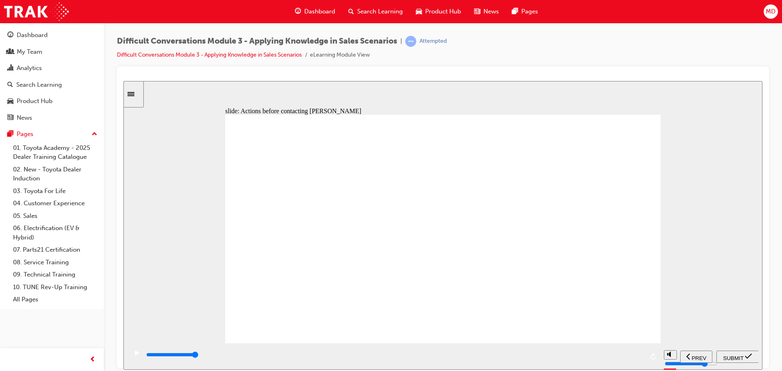
click at [728, 355] on span "SUBMIT" at bounding box center [733, 358] width 20 height 6
drag, startPoint x: 456, startPoint y: 189, endPoint x: 451, endPoint y: 190, distance: 5.4
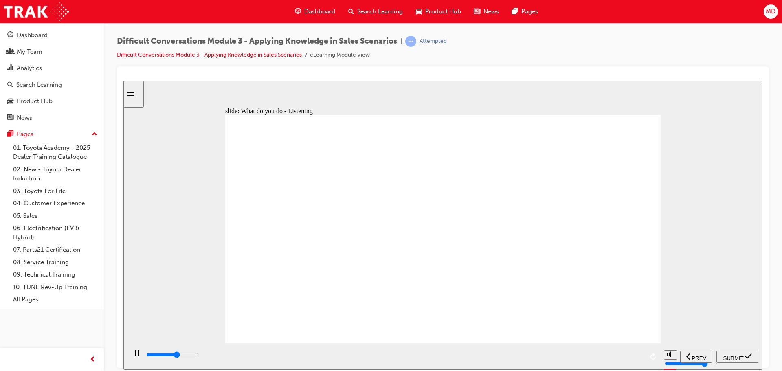
type input "6300"
checkbox input "true"
type input "10500"
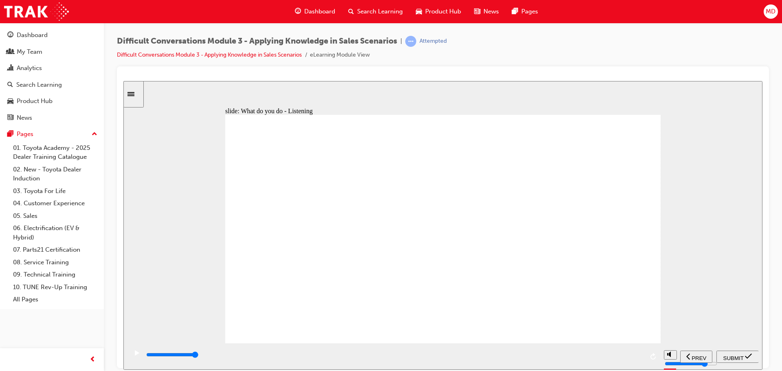
checkbox input "false"
checkbox input "true"
click at [731, 350] on button "SUBMIT" at bounding box center [737, 356] width 42 height 12
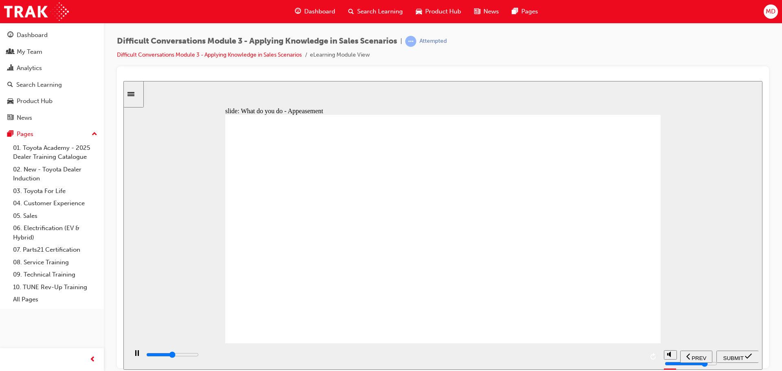
type input "4800"
checkbox input "true"
type input "7300"
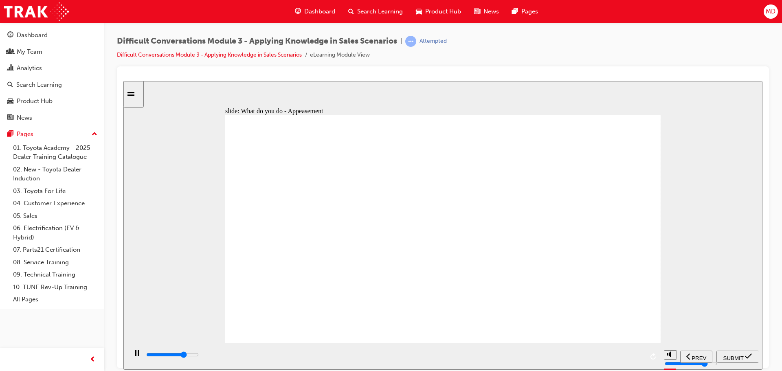
checkbox input "true"
type input "9000"
checkbox input "true"
click at [733, 357] on span "SUBMIT" at bounding box center [733, 358] width 20 height 6
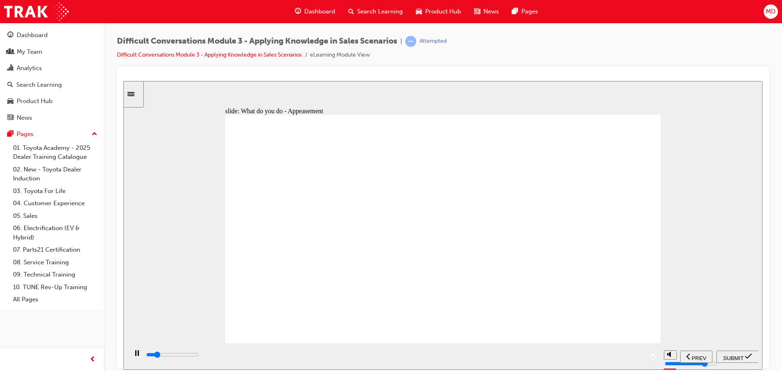
type input "4700"
checkbox input "true"
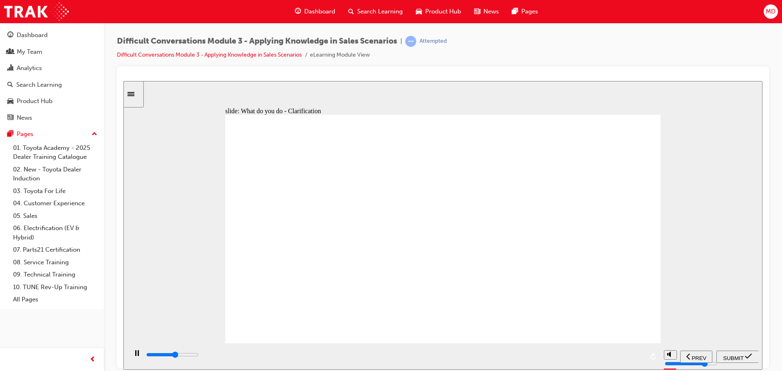
type input "5600"
checkbox input "true"
type input "7000"
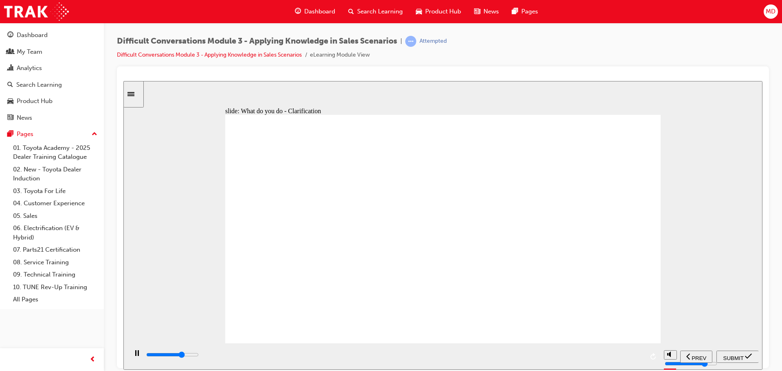
checkbox input "true"
click at [725, 357] on span "SUBMIT" at bounding box center [733, 358] width 20 height 6
type input "6300"
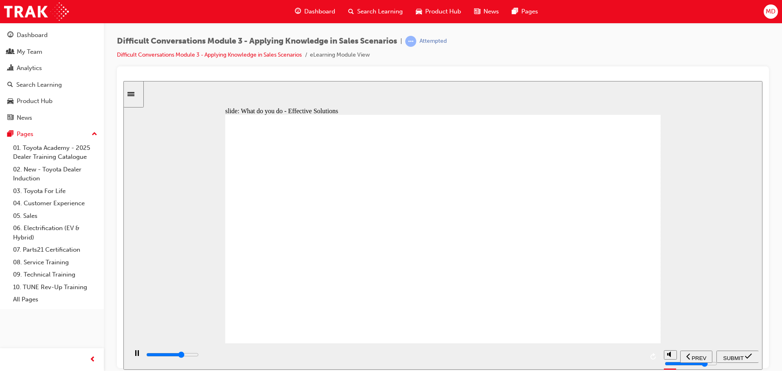
checkbox input "true"
type input "9100"
checkbox input "true"
type input "9100"
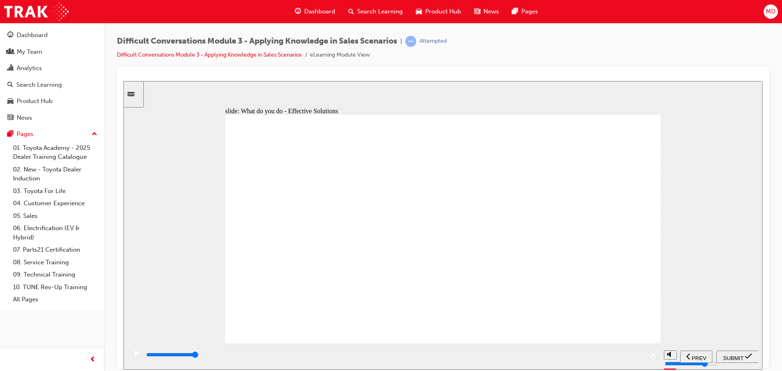
checkbox input "false"
checkbox input "true"
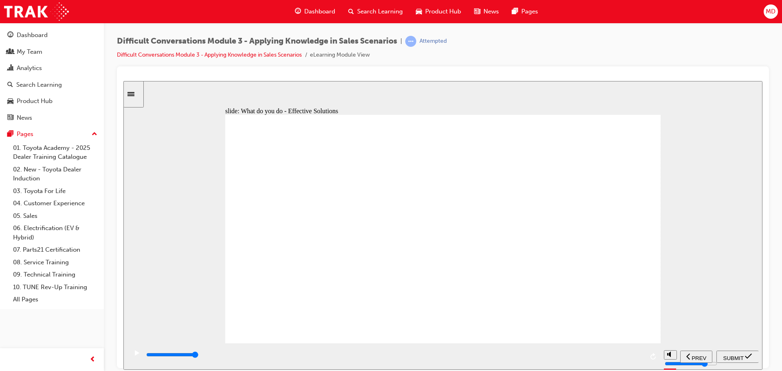
checkbox input "true"
click at [733, 355] on span "SUBMIT" at bounding box center [733, 358] width 20 height 6
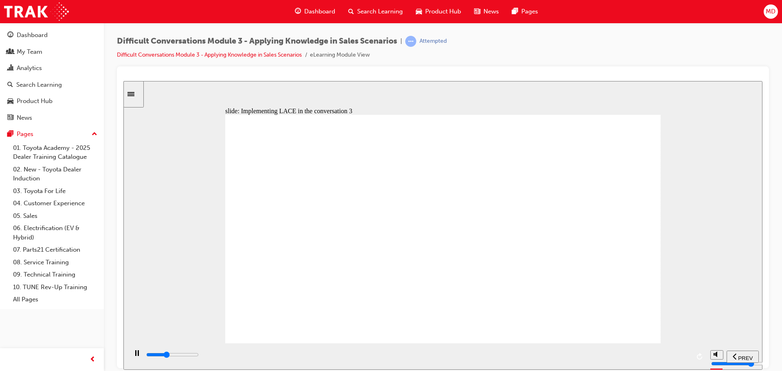
click at [137, 97] on div "Sidebar Toggle" at bounding box center [134, 94] width 14 height 6
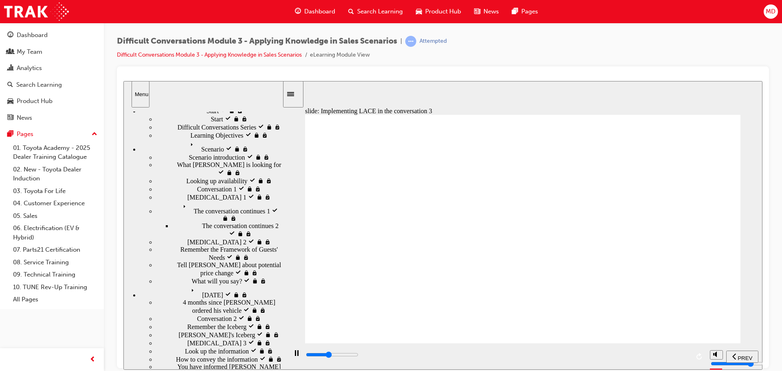
scroll to position [76, 0]
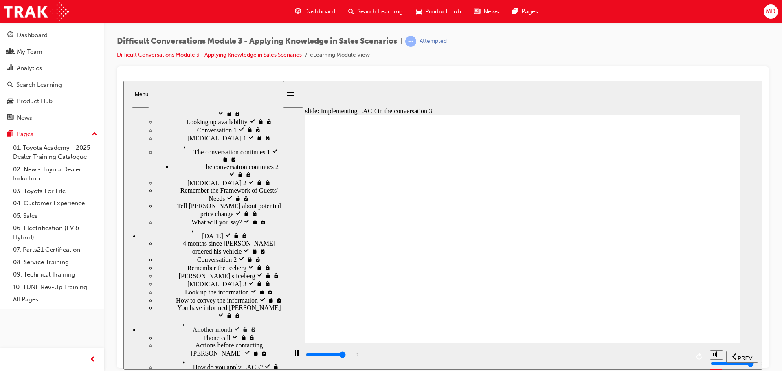
click at [296, 94] on icon "Sidebar Toggle" at bounding box center [293, 93] width 12 height 5
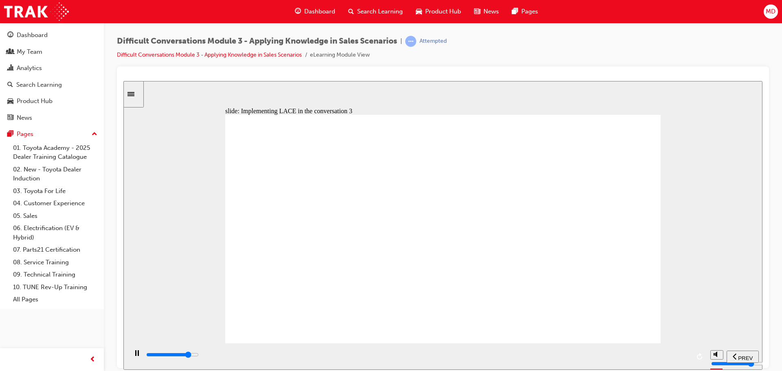
click at [136, 92] on icon "Sidebar Toggle" at bounding box center [133, 93] width 12 height 5
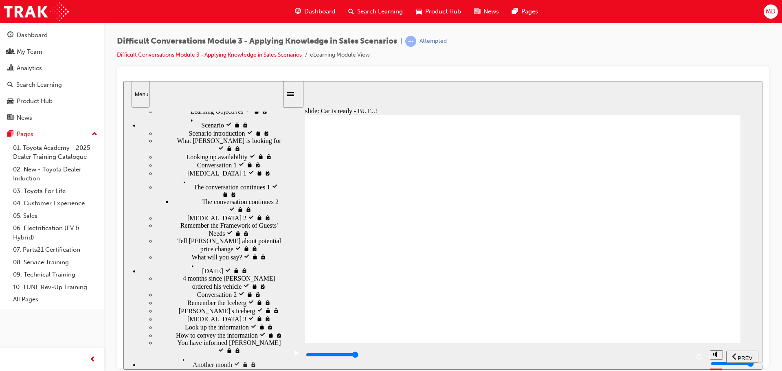
type input "4300"
checkbox input "true"
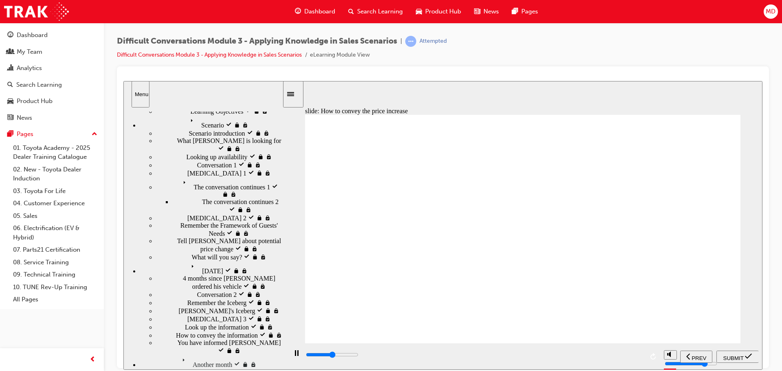
type input "4600"
checkbox input "true"
click at [733, 355] on span "SUBMIT" at bounding box center [733, 358] width 20 height 6
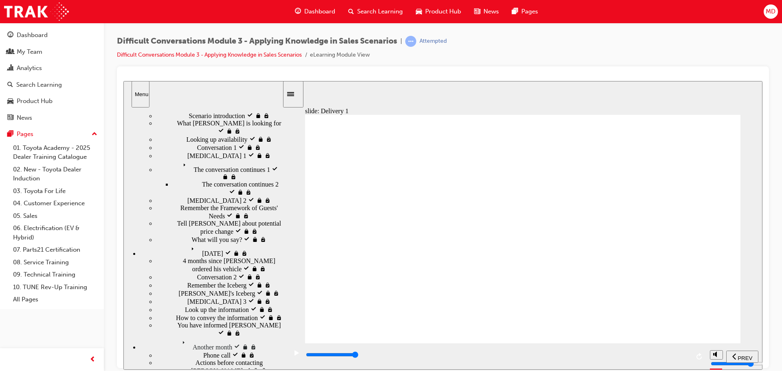
type input "9400"
